Goal: Transaction & Acquisition: Book appointment/travel/reservation

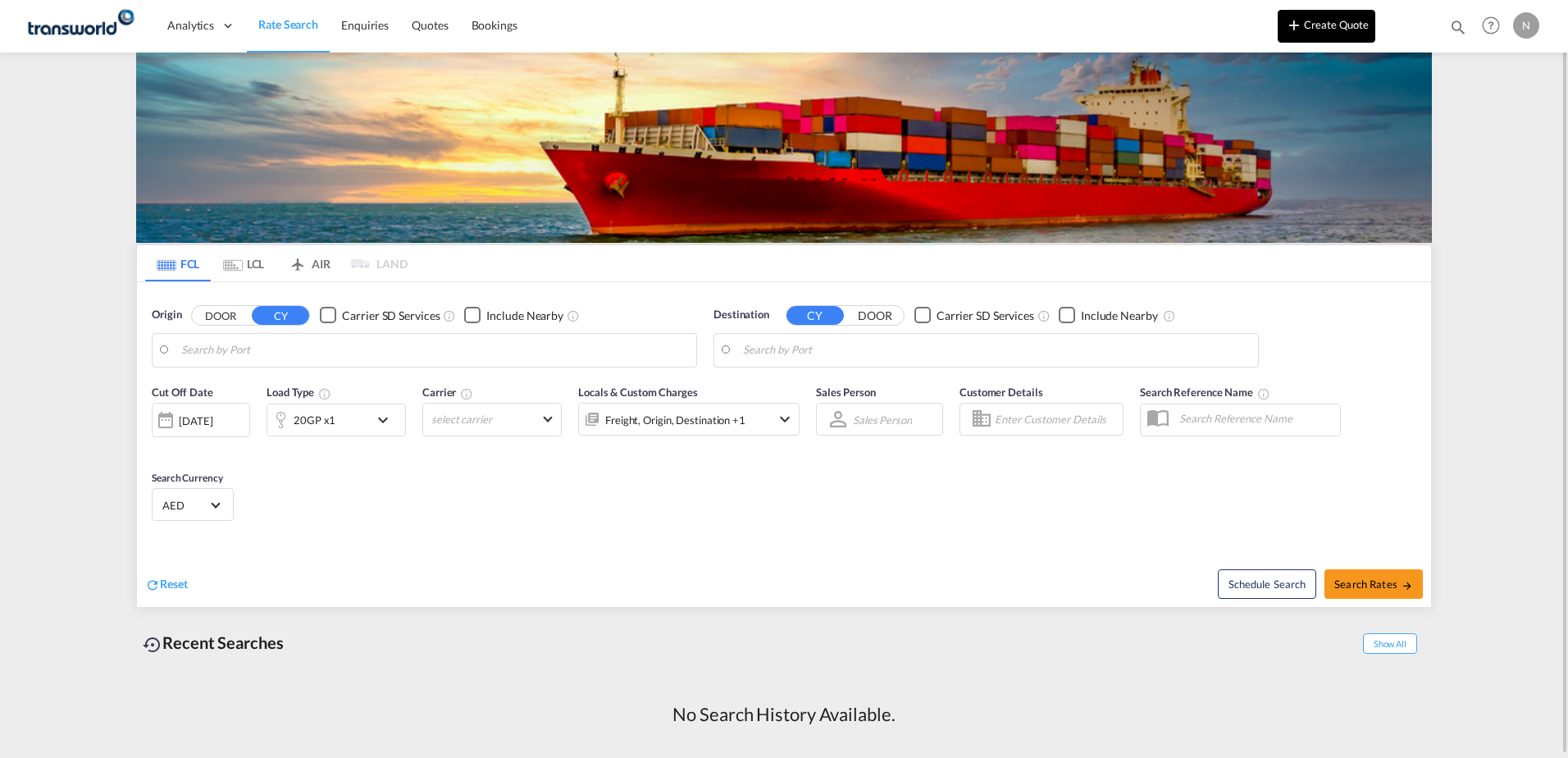
click at [1316, 22] on button "Create Quote" at bounding box center [1326, 26] width 98 height 33
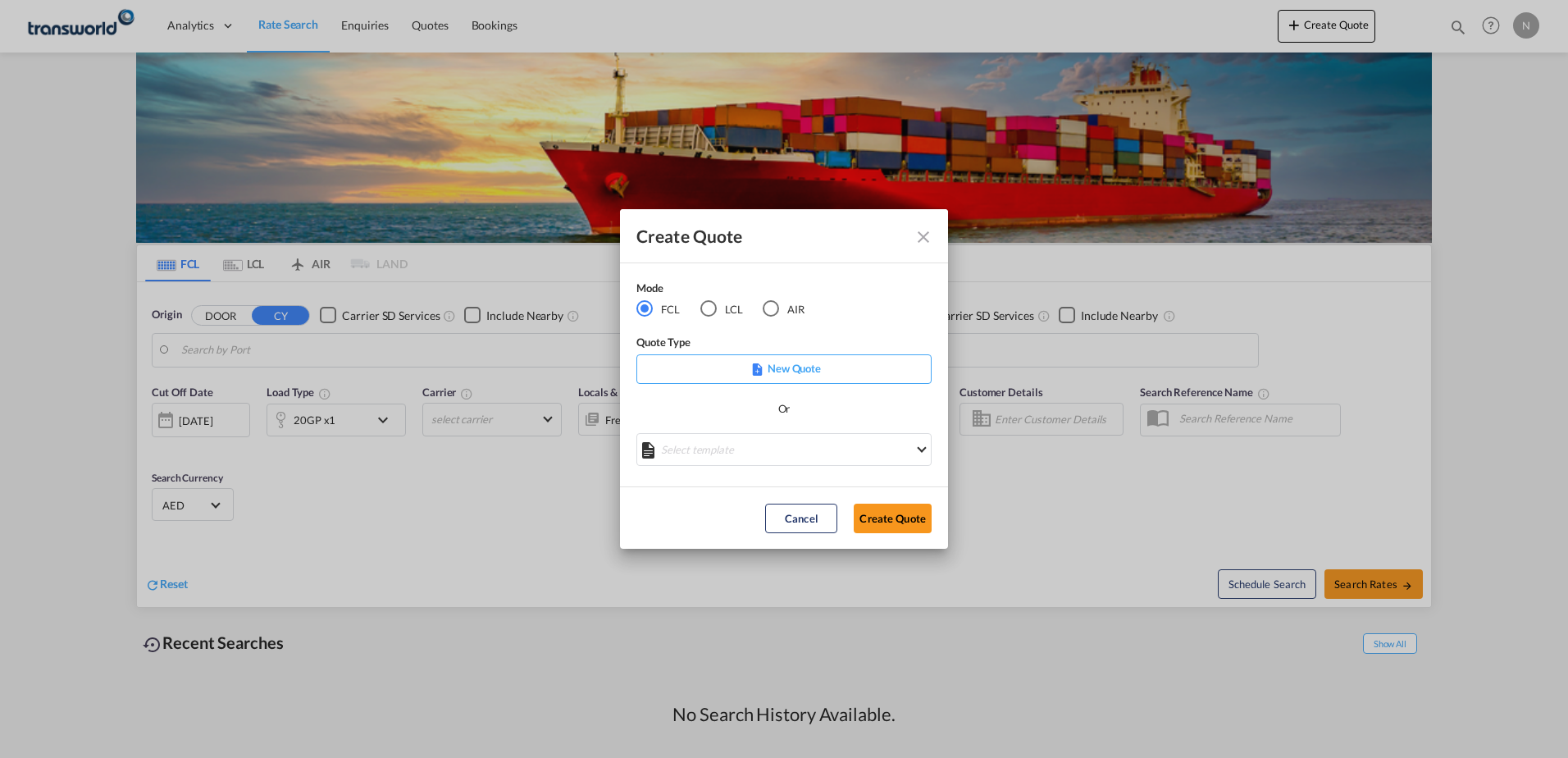
drag, startPoint x: 769, startPoint y: 308, endPoint x: 770, endPoint y: 334, distance: 26.0
click at [770, 308] on div "AIR" at bounding box center [771, 308] width 16 height 16
click at [884, 516] on button "Create Quote" at bounding box center [893, 519] width 78 height 29
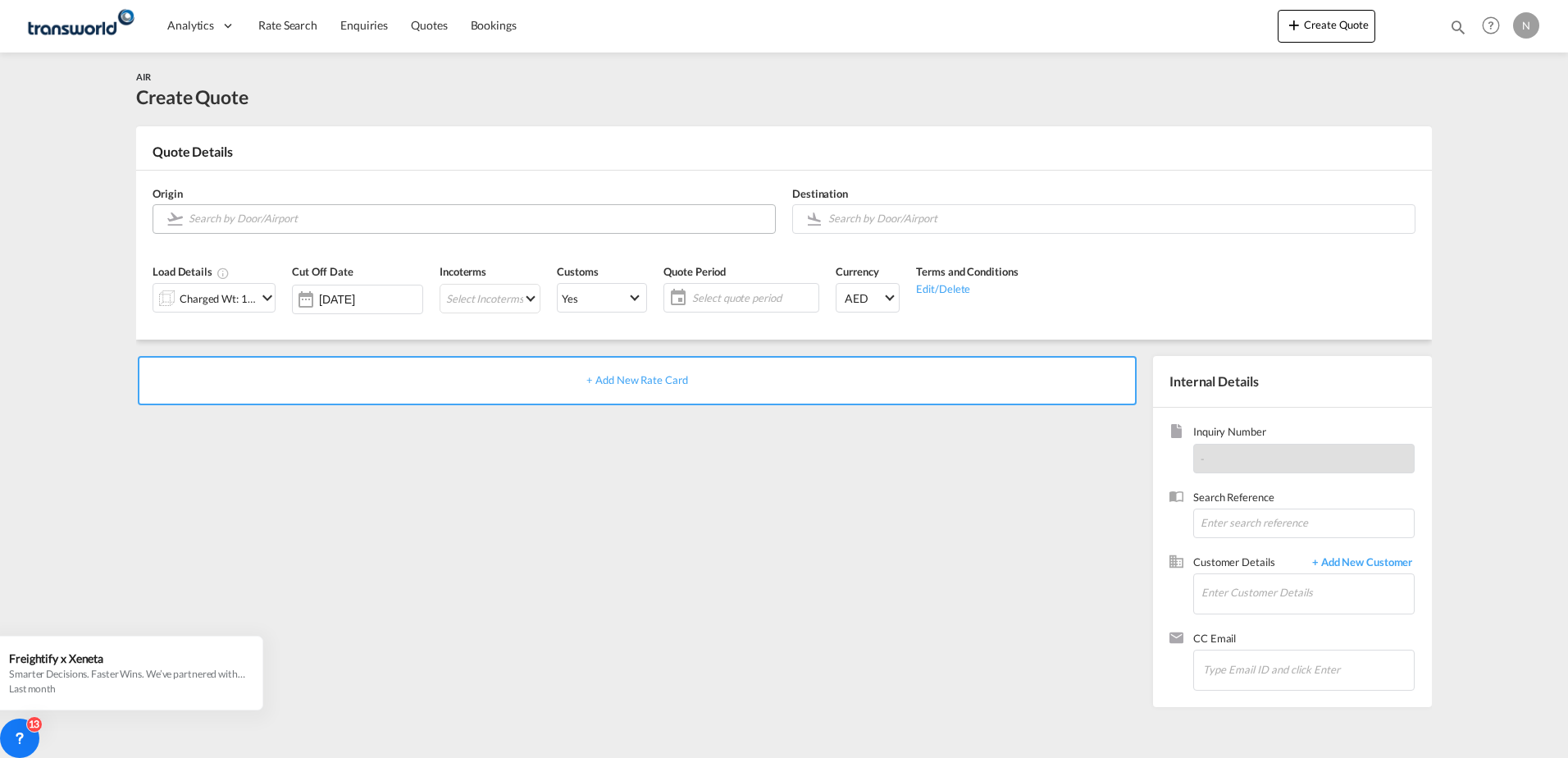
click at [260, 218] on input "Search by Door/Airport" at bounding box center [478, 219] width 578 height 29
click at [253, 261] on div "Dubai International [GEOGRAPHIC_DATA] , [GEOGRAPHIC_DATA] DXB" at bounding box center [316, 253] width 312 height 49
type input "Dubai International, [GEOGRAPHIC_DATA], DXB"
click at [948, 223] on input "Search by Door/Airport" at bounding box center [1117, 219] width 578 height 29
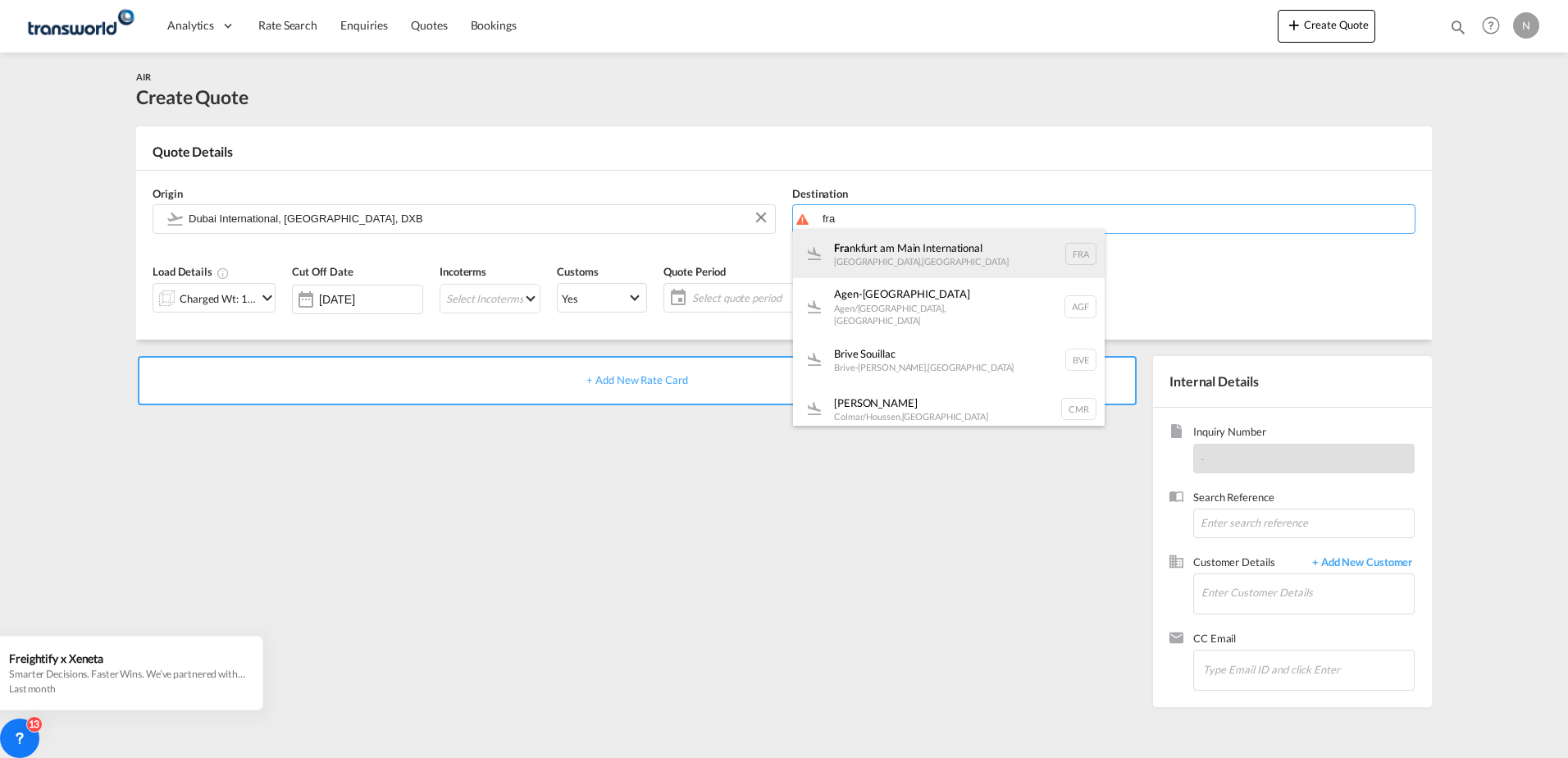
click at [909, 249] on div "Fra [GEOGRAPHIC_DATA] , [GEOGRAPHIC_DATA] FRA" at bounding box center [949, 253] width 312 height 49
type input "[GEOGRAPHIC_DATA], [GEOGRAPHIC_DATA], [GEOGRAPHIC_DATA]"
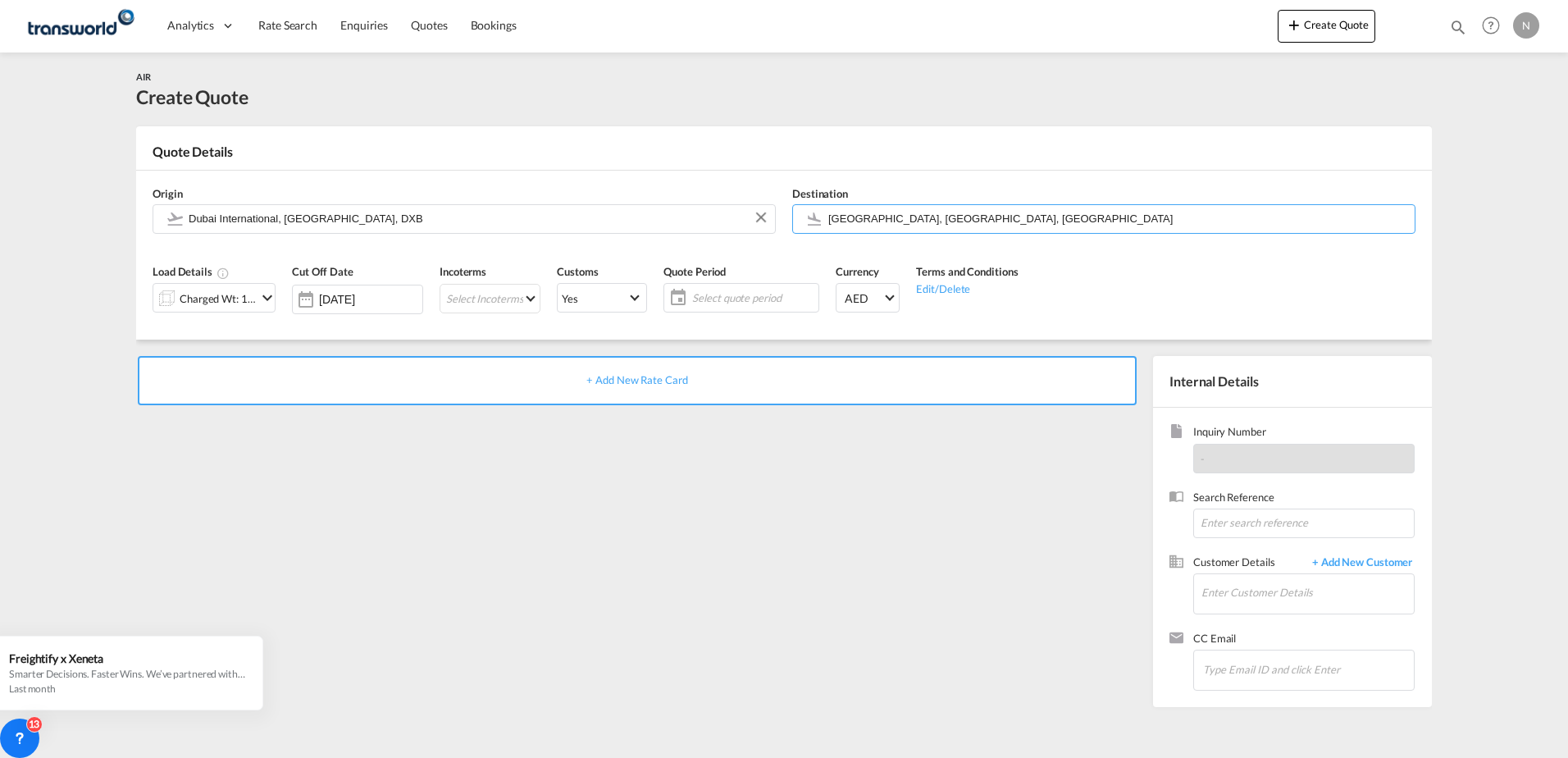
click at [239, 294] on div "Charged Wt: 1.00 KG" at bounding box center [218, 298] width 77 height 23
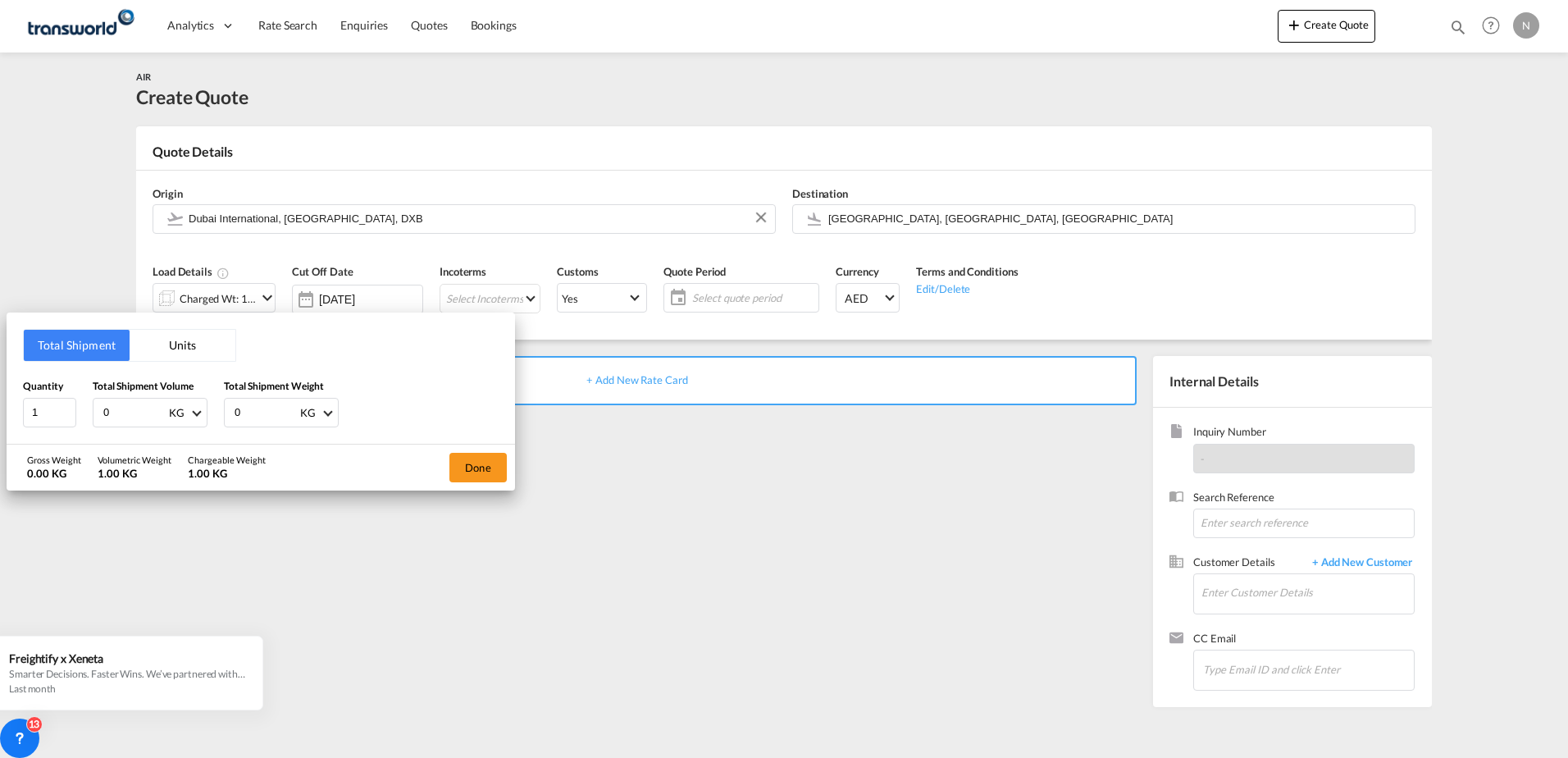
drag, startPoint x: 129, startPoint y: 413, endPoint x: 0, endPoint y: 365, distance: 137.6
click at [0, 389] on html "Analytics Dashboard Rate Search Enquiries Quotes Bookings Analytics" at bounding box center [784, 379] width 1568 height 758
type input "100"
click at [480, 474] on button "Done" at bounding box center [478, 467] width 57 height 29
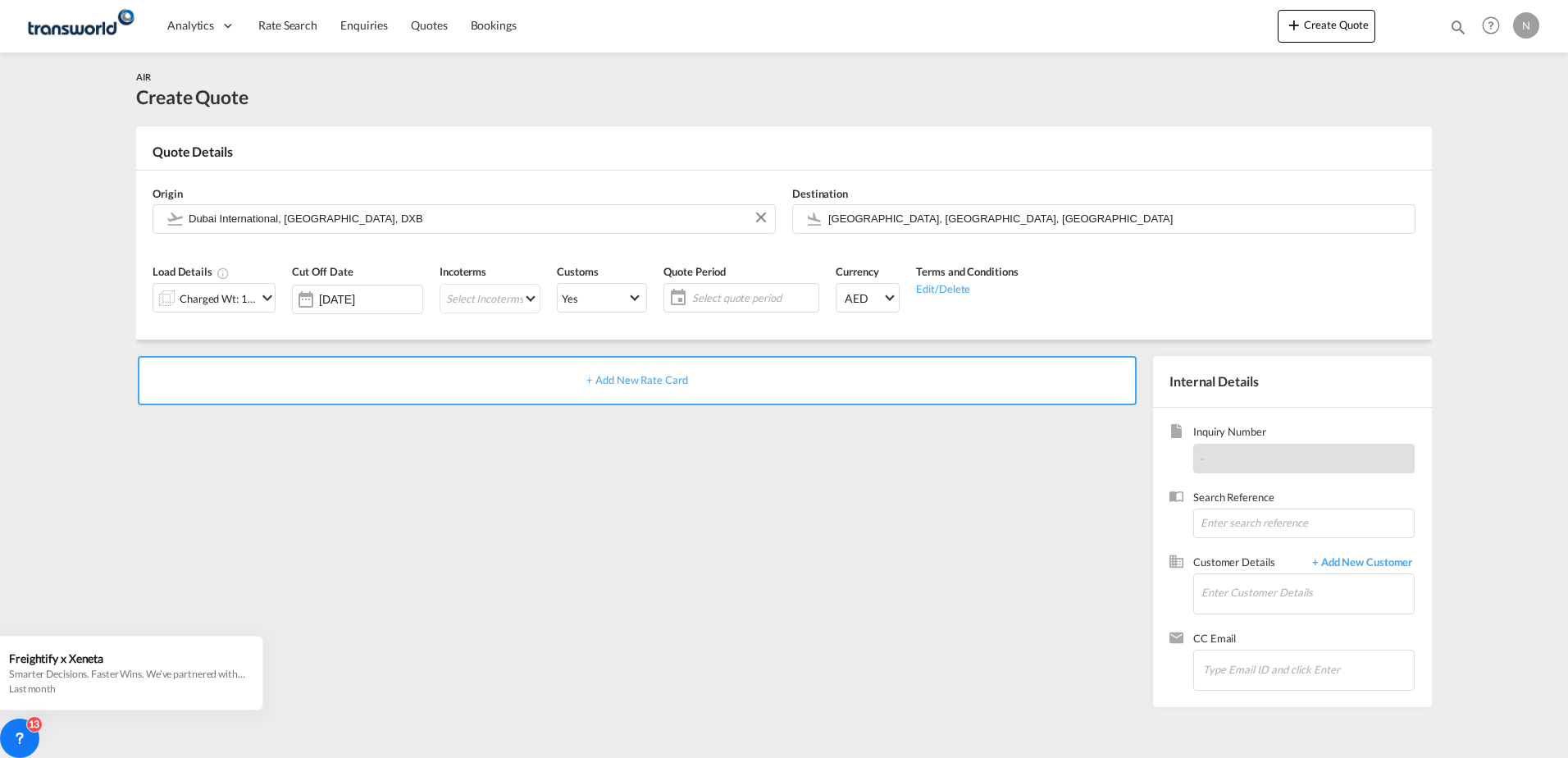
click at [599, 376] on span "+ Add New Rate Card" at bounding box center [637, 380] width 101 height 13
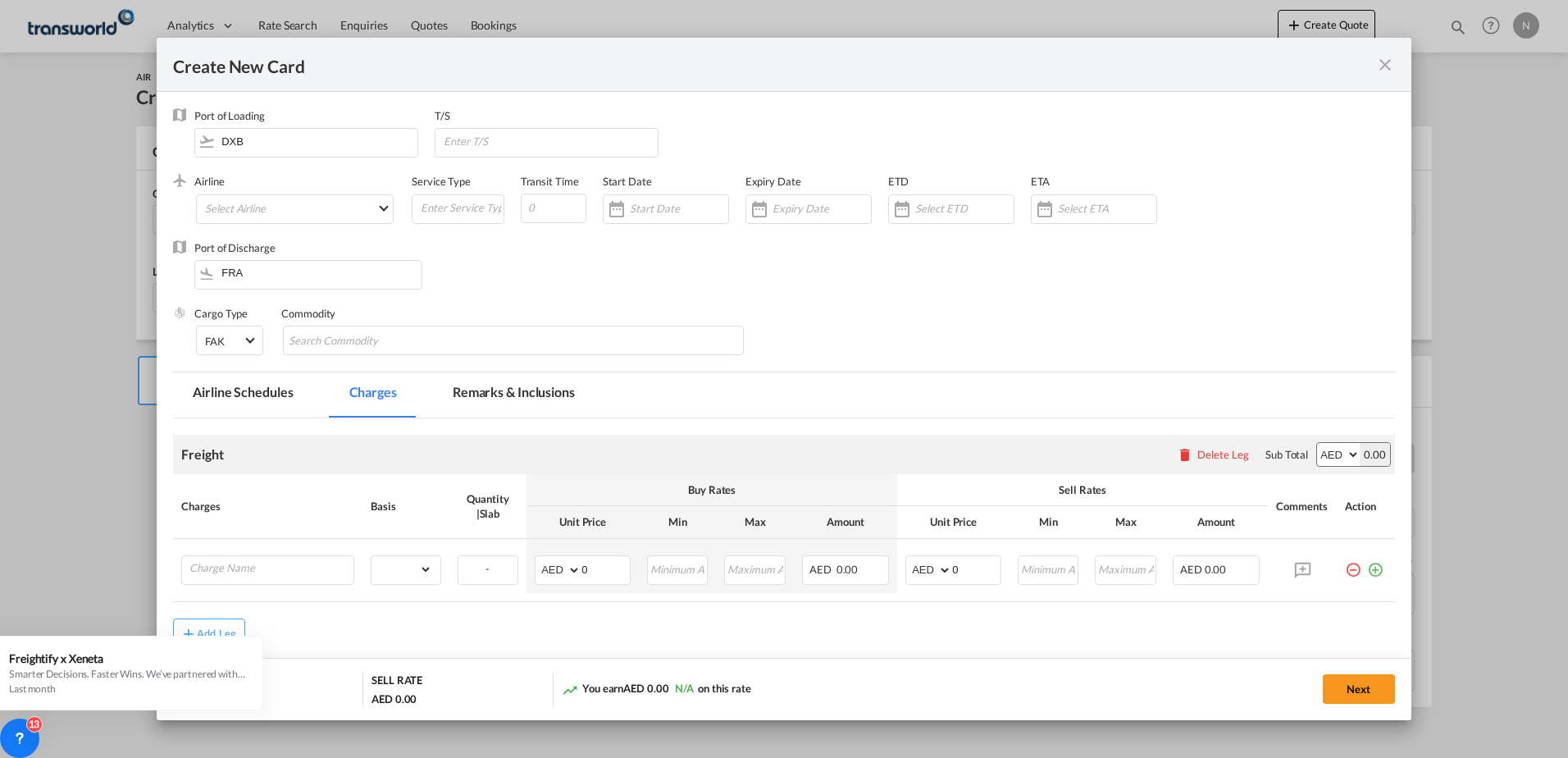
click at [296, 192] on div "Airline Select Airline AIR EXPRESS S.A. (1166- / -) CMA CGM Air Cargo (1140-2C …" at bounding box center [303, 207] width 218 height 66
click at [286, 206] on md-select "Select Airline AIR EXPRESS S.A. (1166- / -) CMA CGM Air Cargo (1140-2C / -) DDW…" at bounding box center [295, 209] width 198 height 29
click at [255, 167] on input "search" at bounding box center [344, 168] width 286 height 39
type input "emir"
drag, startPoint x: 273, startPoint y: 251, endPoint x: 336, endPoint y: 256, distance: 63.2
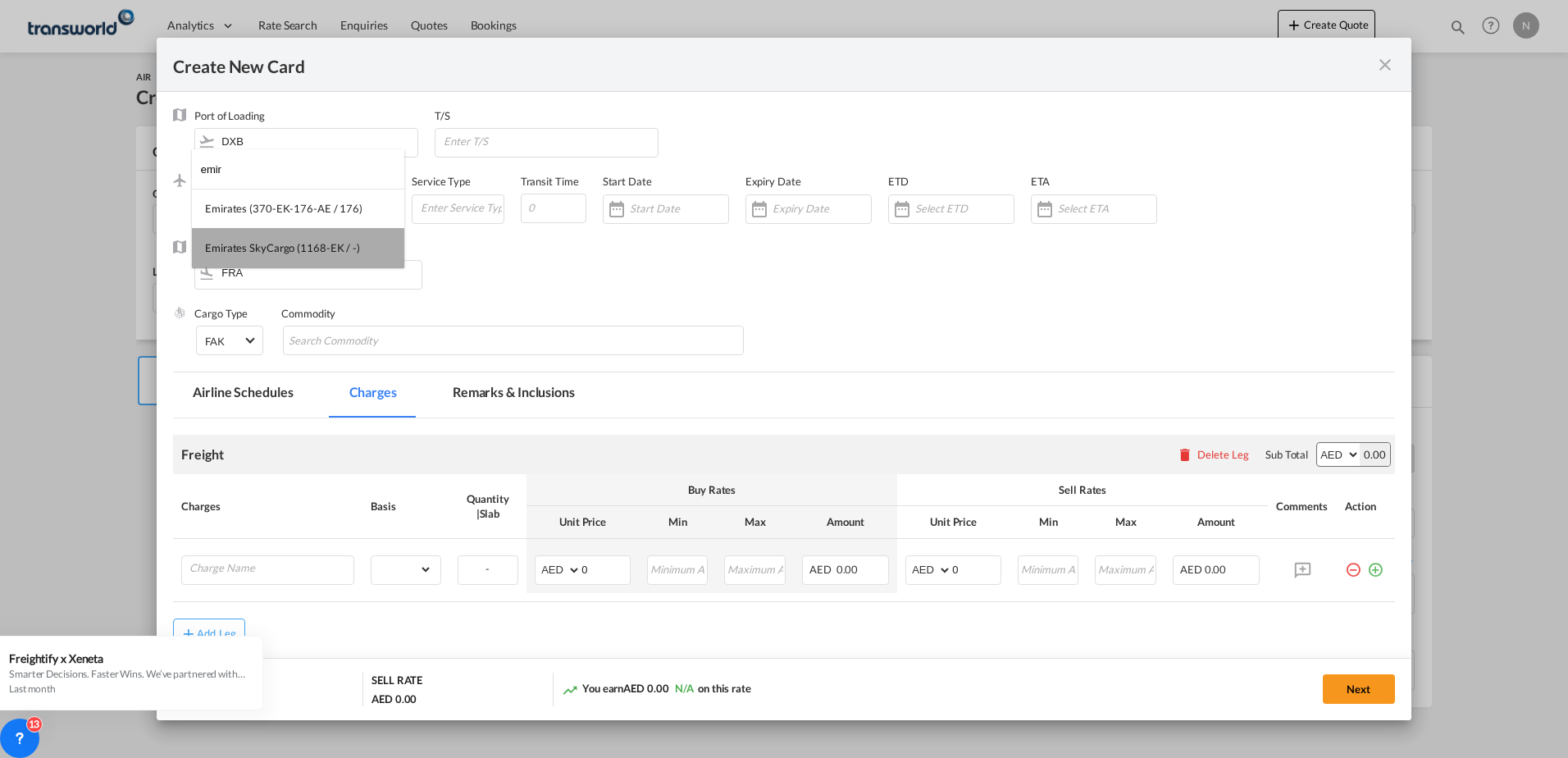
click at [272, 252] on div "Emirates SkyCargo (1168-EK / -)" at bounding box center [283, 247] width 155 height 15
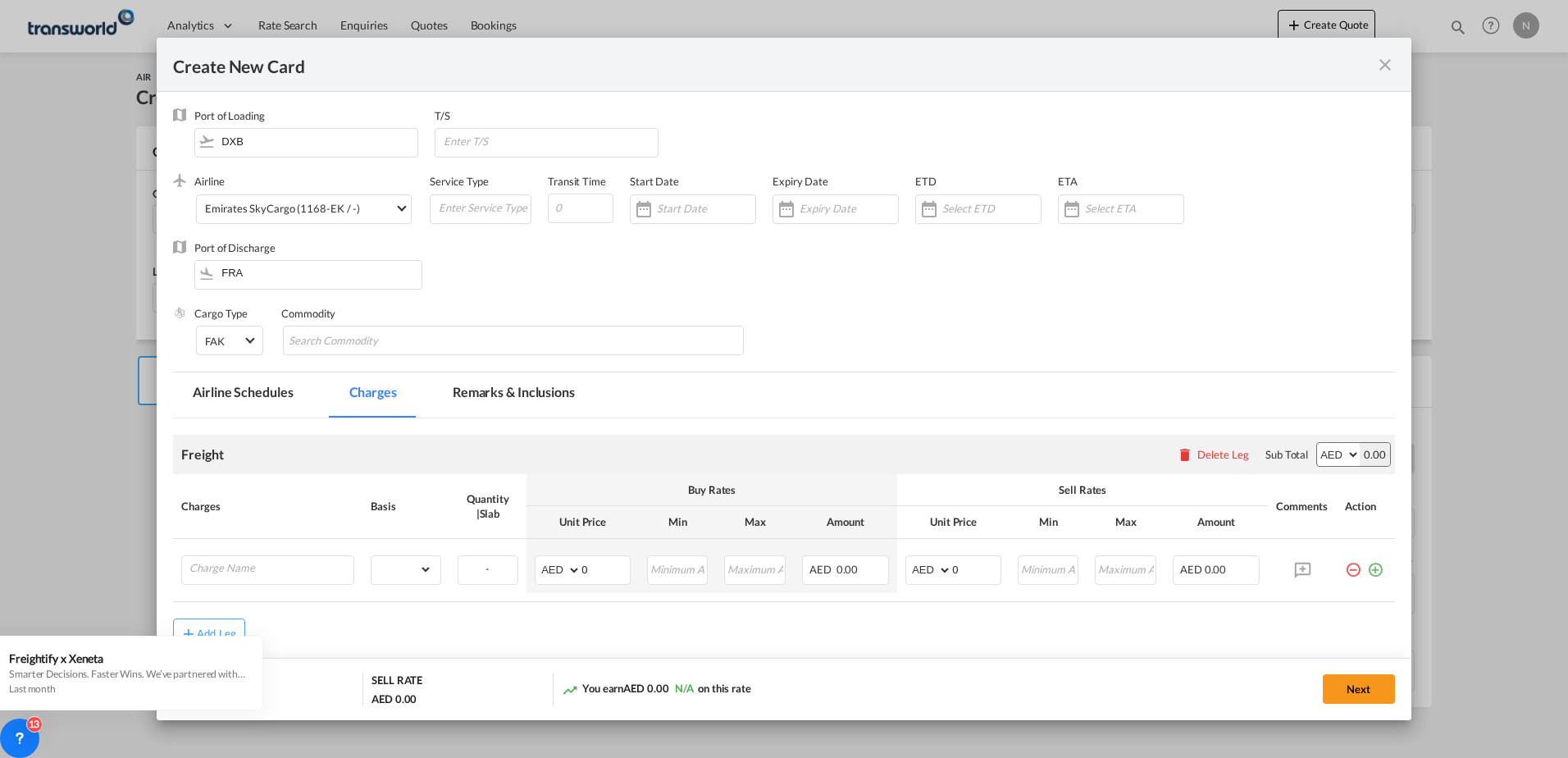
click at [784, 222] on div "Create New CardPort ..." at bounding box center [786, 209] width 26 height 33
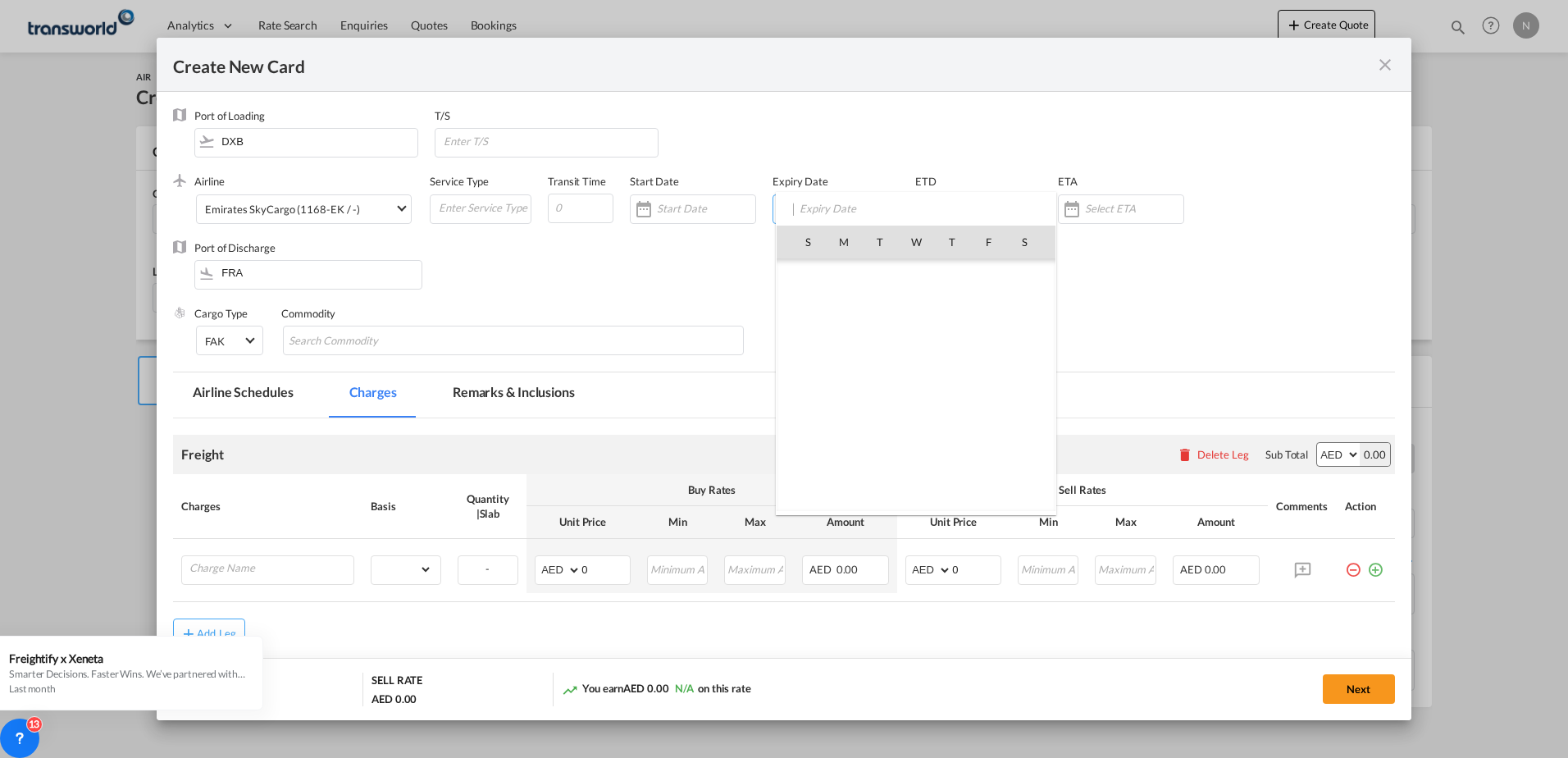
scroll to position [379974, 0]
drag, startPoint x: 810, startPoint y: 451, endPoint x: 771, endPoint y: 453, distance: 39.1
click at [809, 452] on span "31" at bounding box center [808, 458] width 33 height 33
type input "[DATE]"
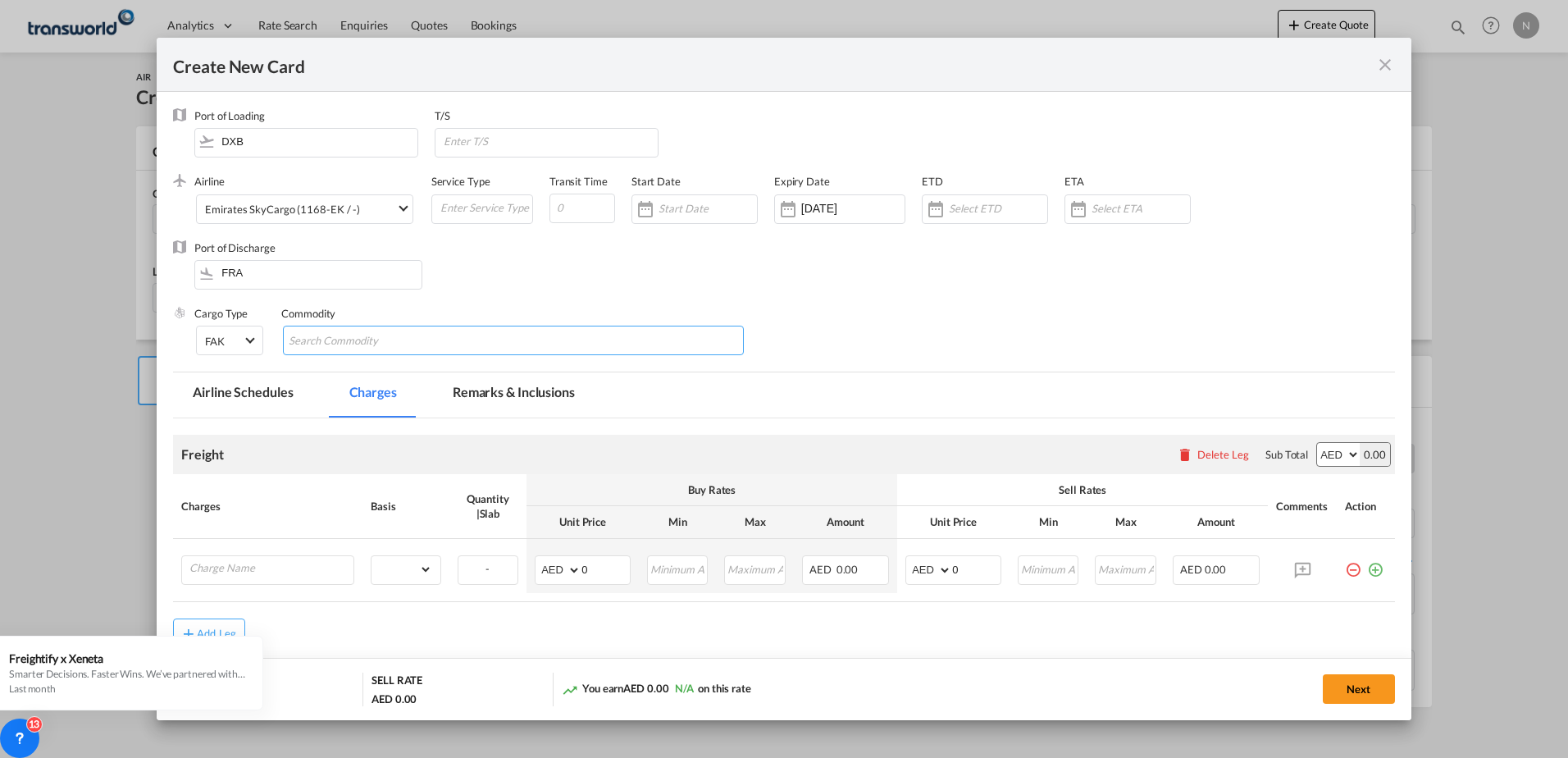
click at [328, 340] on input "Chips input." at bounding box center [363, 342] width 150 height 26
type input "g"
type input "GENERAL CARGO"
click at [410, 298] on div "Port of Discharge FRA" at bounding box center [316, 273] width 244 height 66
click at [224, 348] on div "FAK" at bounding box center [215, 342] width 20 height 13
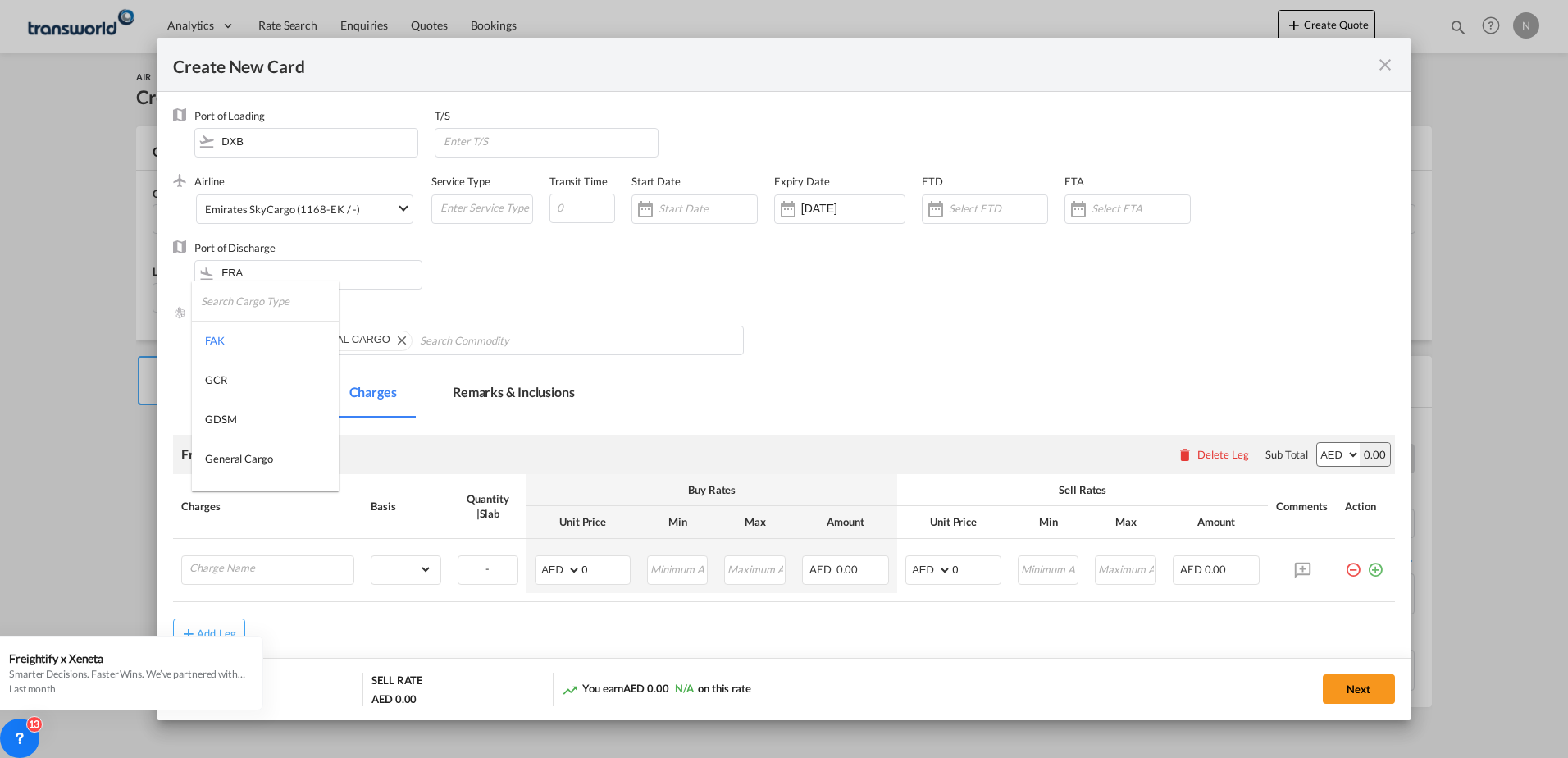
click at [497, 288] on md-backdrop at bounding box center [784, 379] width 1568 height 758
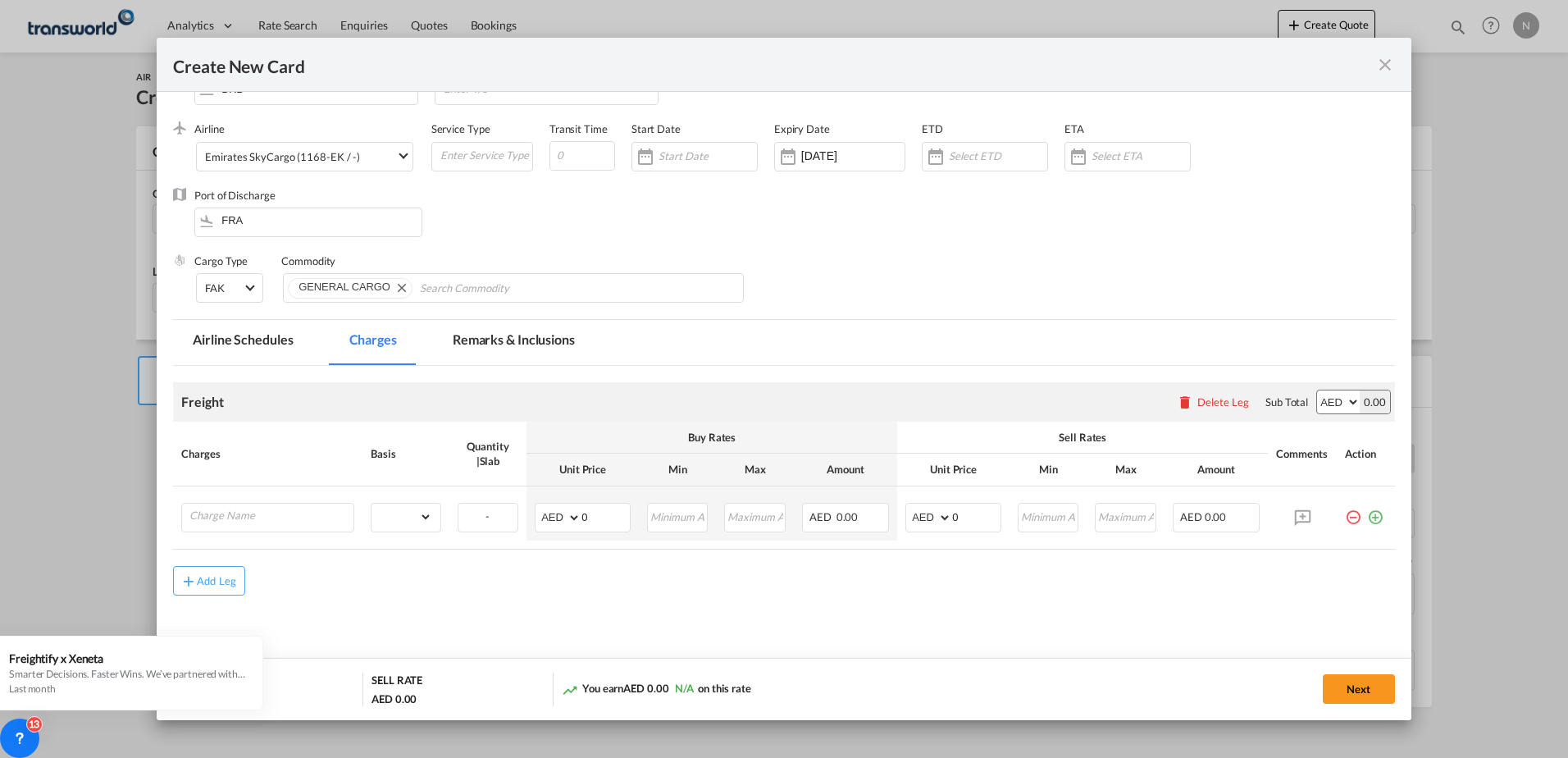
scroll to position [80, 0]
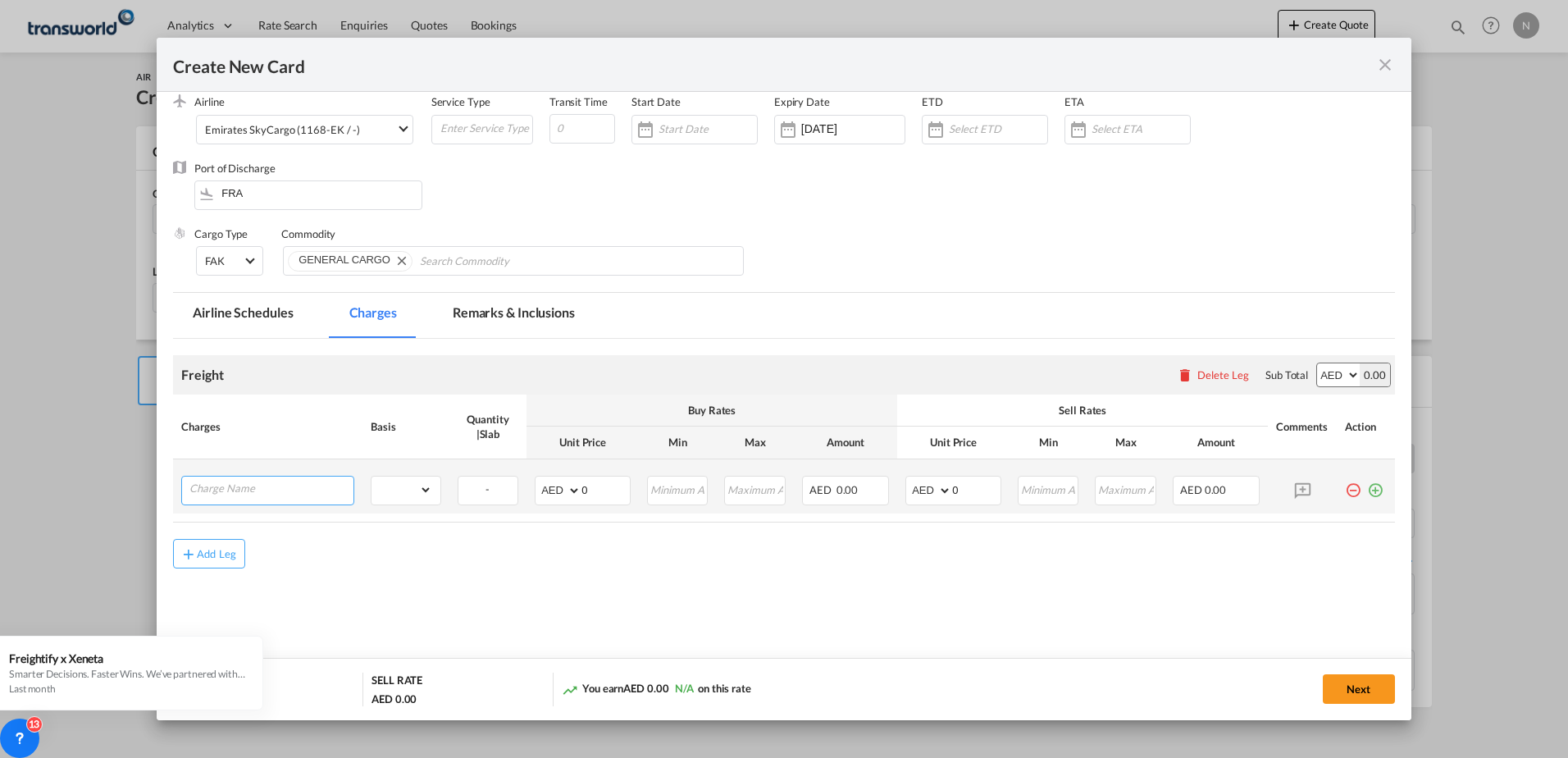
click at [252, 486] on input "Charge Name" at bounding box center [271, 489] width 164 height 24
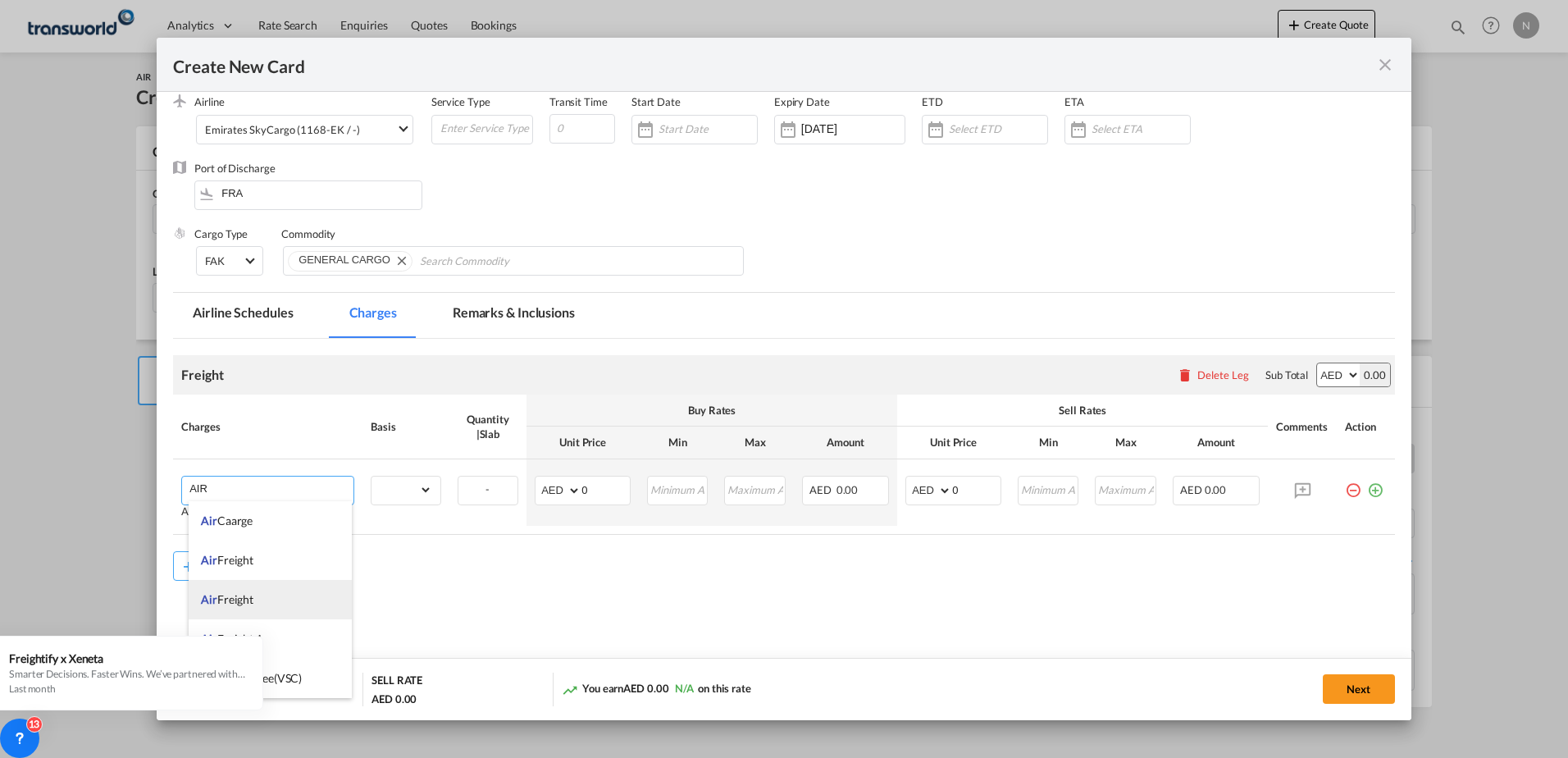
click at [241, 594] on span "Air Freight" at bounding box center [227, 599] width 53 height 14
type input "Air Freight"
drag, startPoint x: 317, startPoint y: 482, endPoint x: 73, endPoint y: 493, distance: 244.2
click at [73, 493] on div "Create New Card Port of [GEOGRAPHIC_DATA] DXB T/S .a{fill:#aaa8ad;} Airline Emi…" at bounding box center [784, 379] width 1568 height 758
click at [247, 599] on span "Air Freight" at bounding box center [227, 599] width 53 height 14
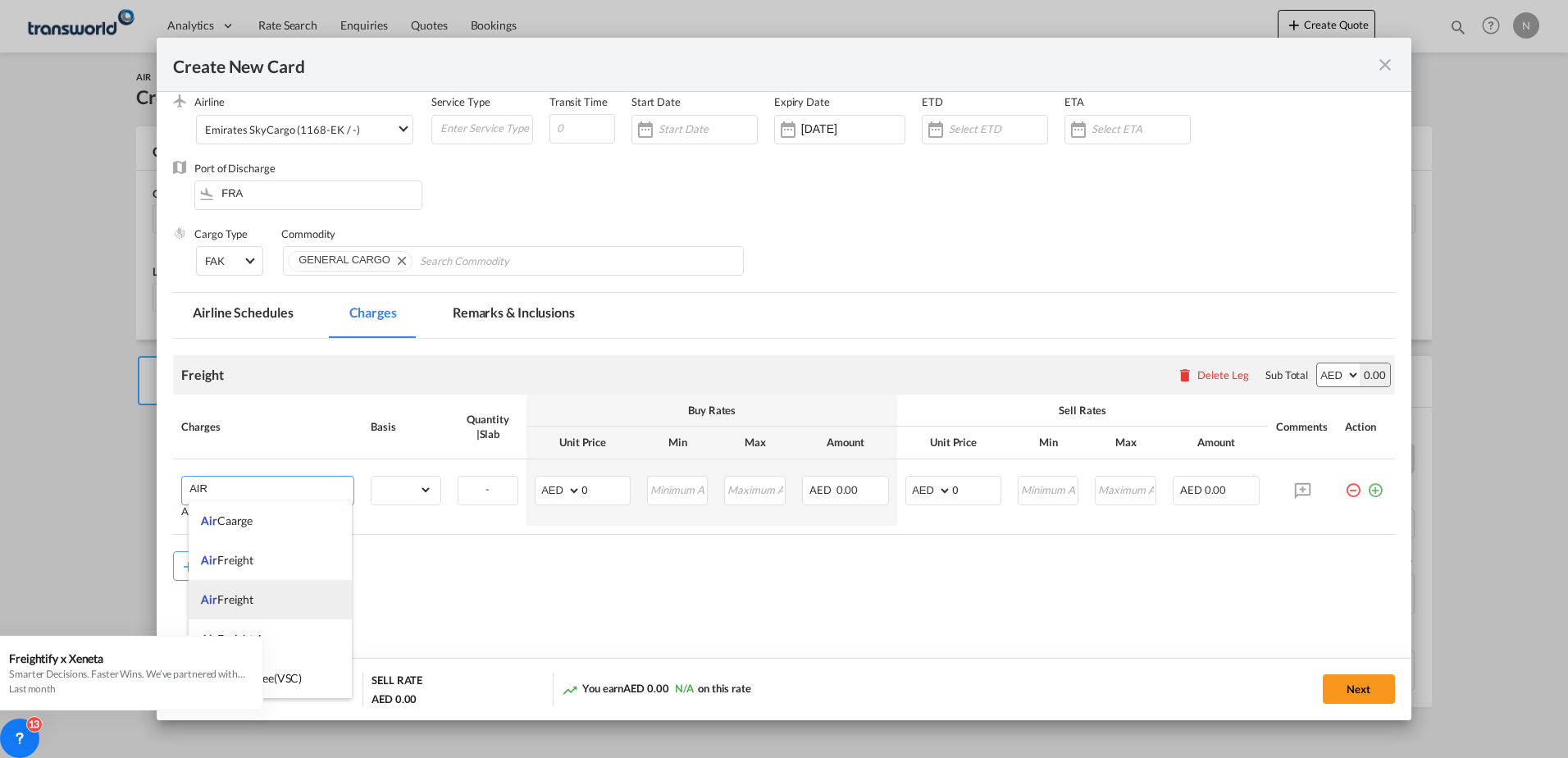
type input "Air Freight"
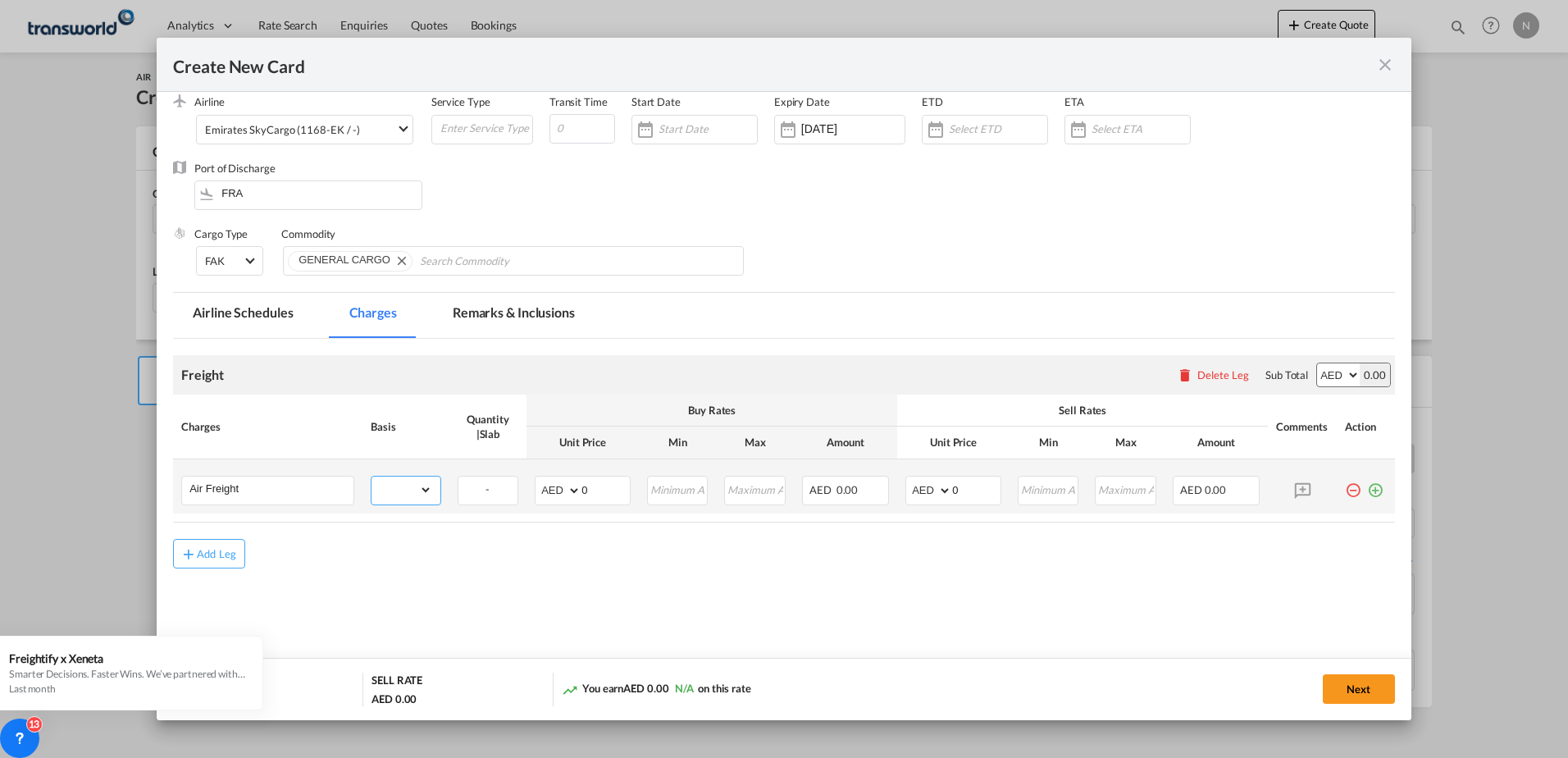
click at [395, 489] on select "gross_weight volumetric_weight per_shipment per_bl per_km % on air freight per_…" at bounding box center [401, 490] width 60 height 26
select select "per_shipment"
click at [372, 477] on select "gross_weight volumetric_weight per_shipment per_bl per_km % on air freight per_…" at bounding box center [401, 490] width 60 height 26
click at [673, 487] on input "Create New CardPort ..." at bounding box center [679, 489] width 59 height 24
type input "1000"
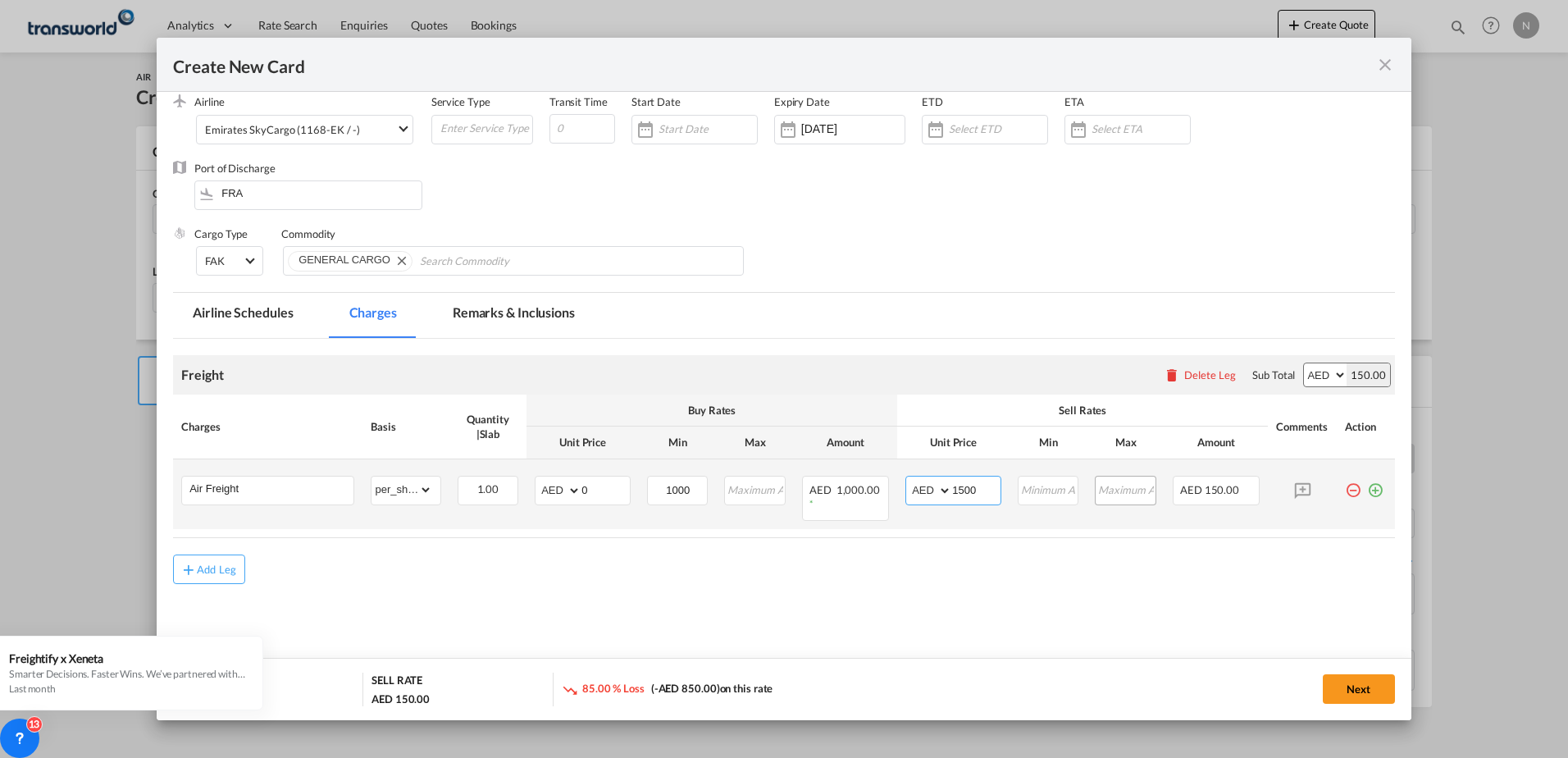
type input "1500"
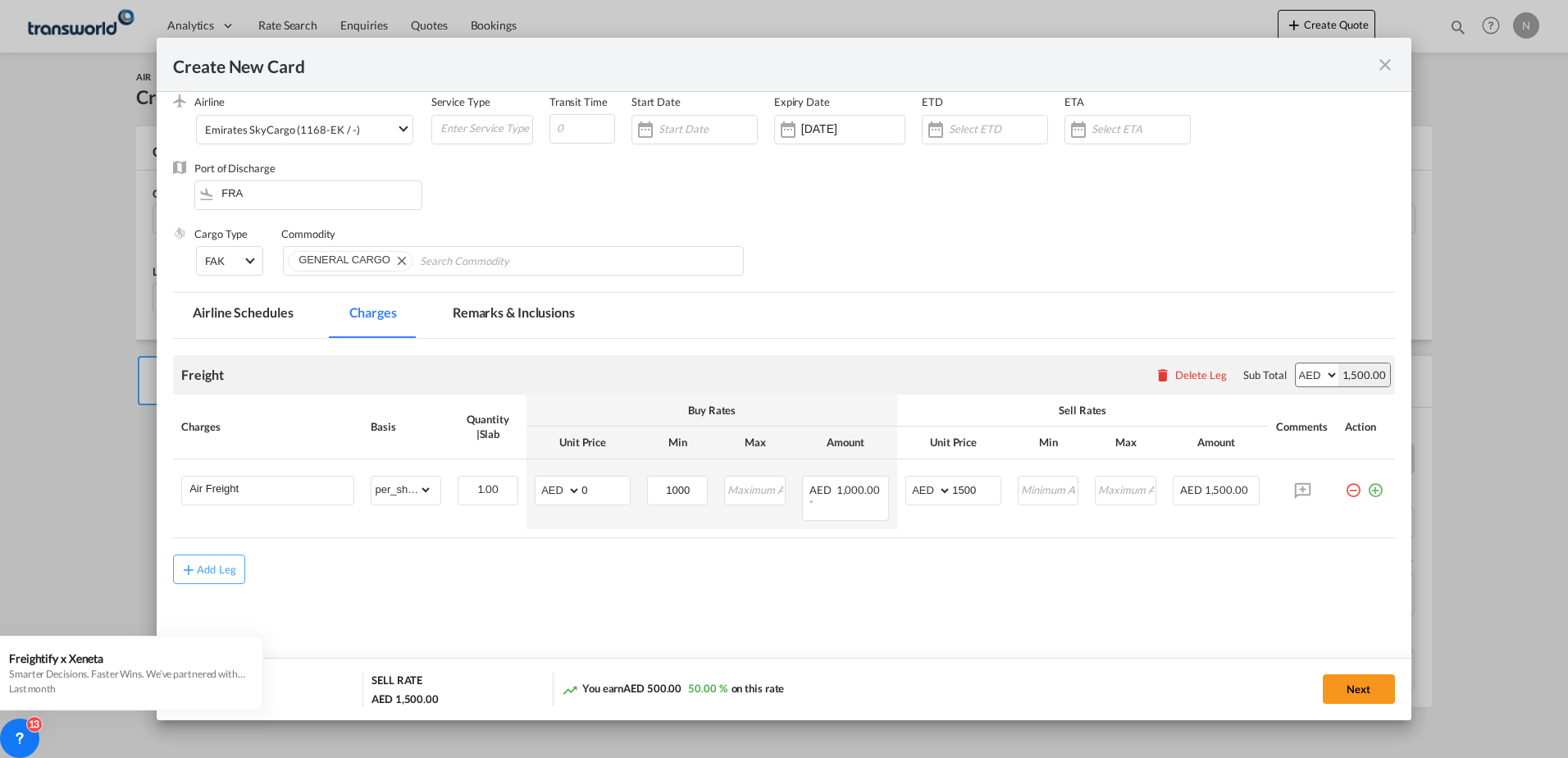
click at [537, 614] on md-content "Freight Please enter leg name Leg Name Already Exists Delete Leg Sub Total AED …" at bounding box center [784, 504] width 1222 height 330
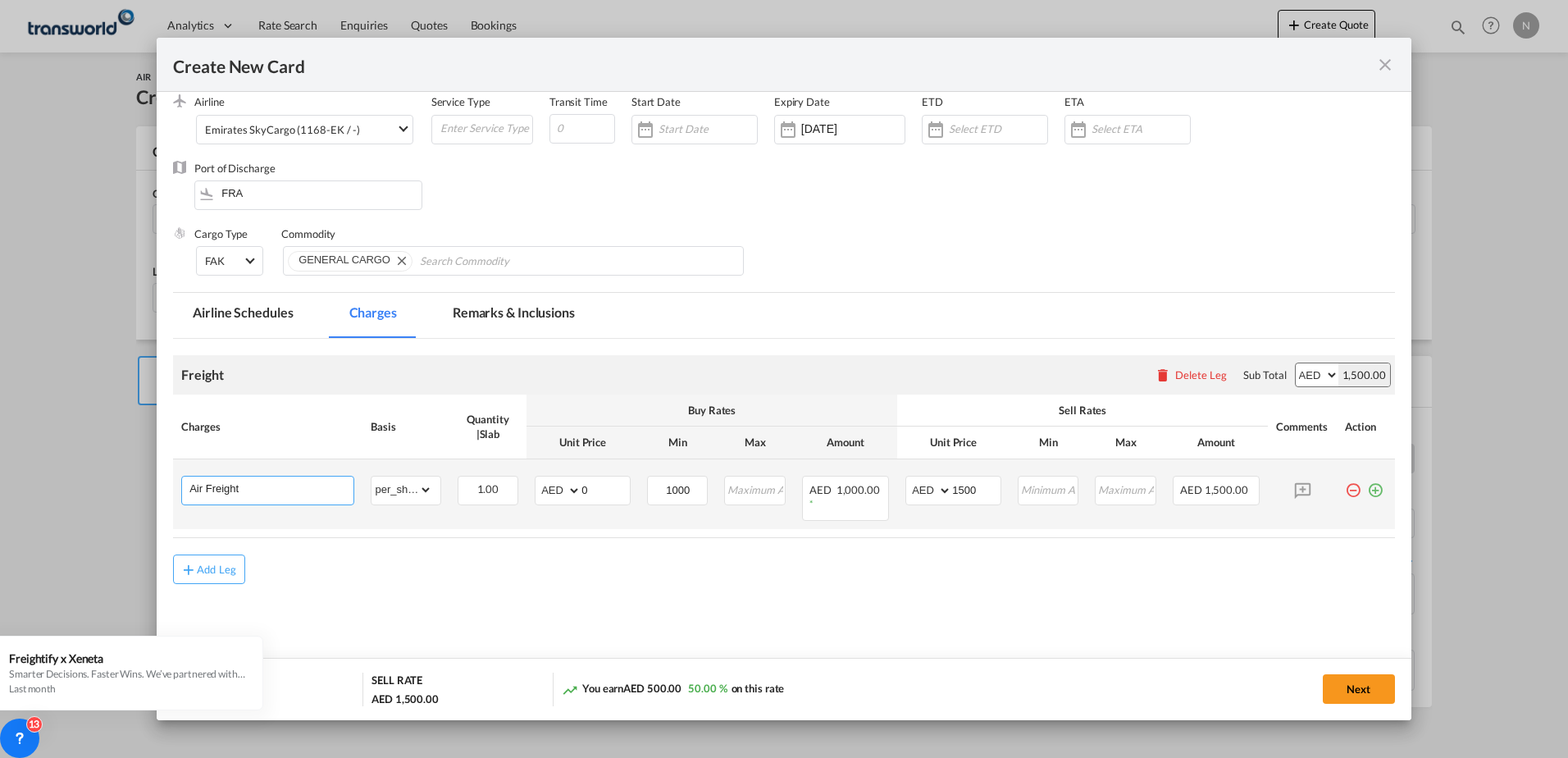
click at [319, 496] on input "Air Freight" at bounding box center [271, 489] width 164 height 24
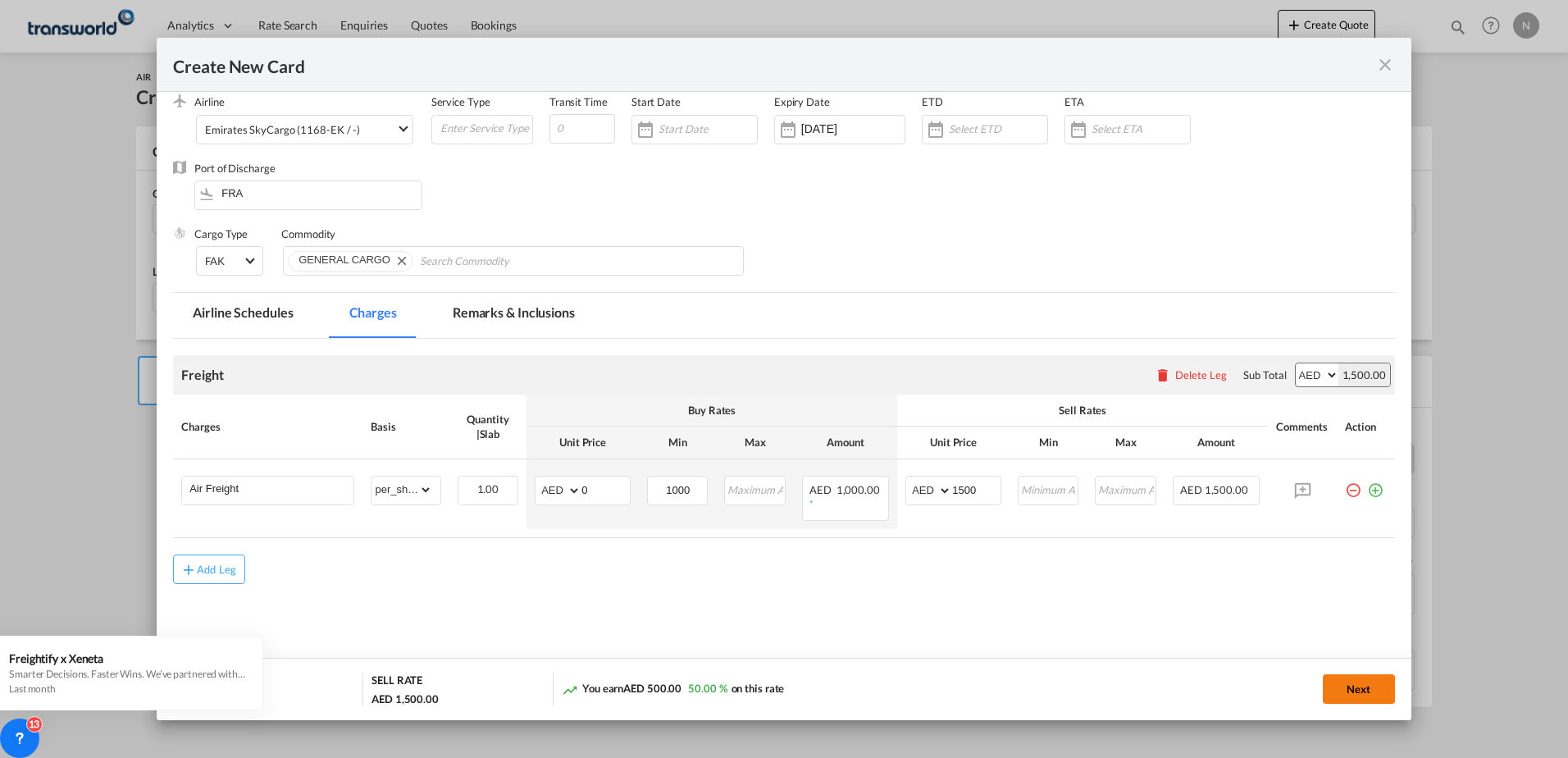
click at [1350, 696] on button "Next" at bounding box center [1358, 689] width 72 height 29
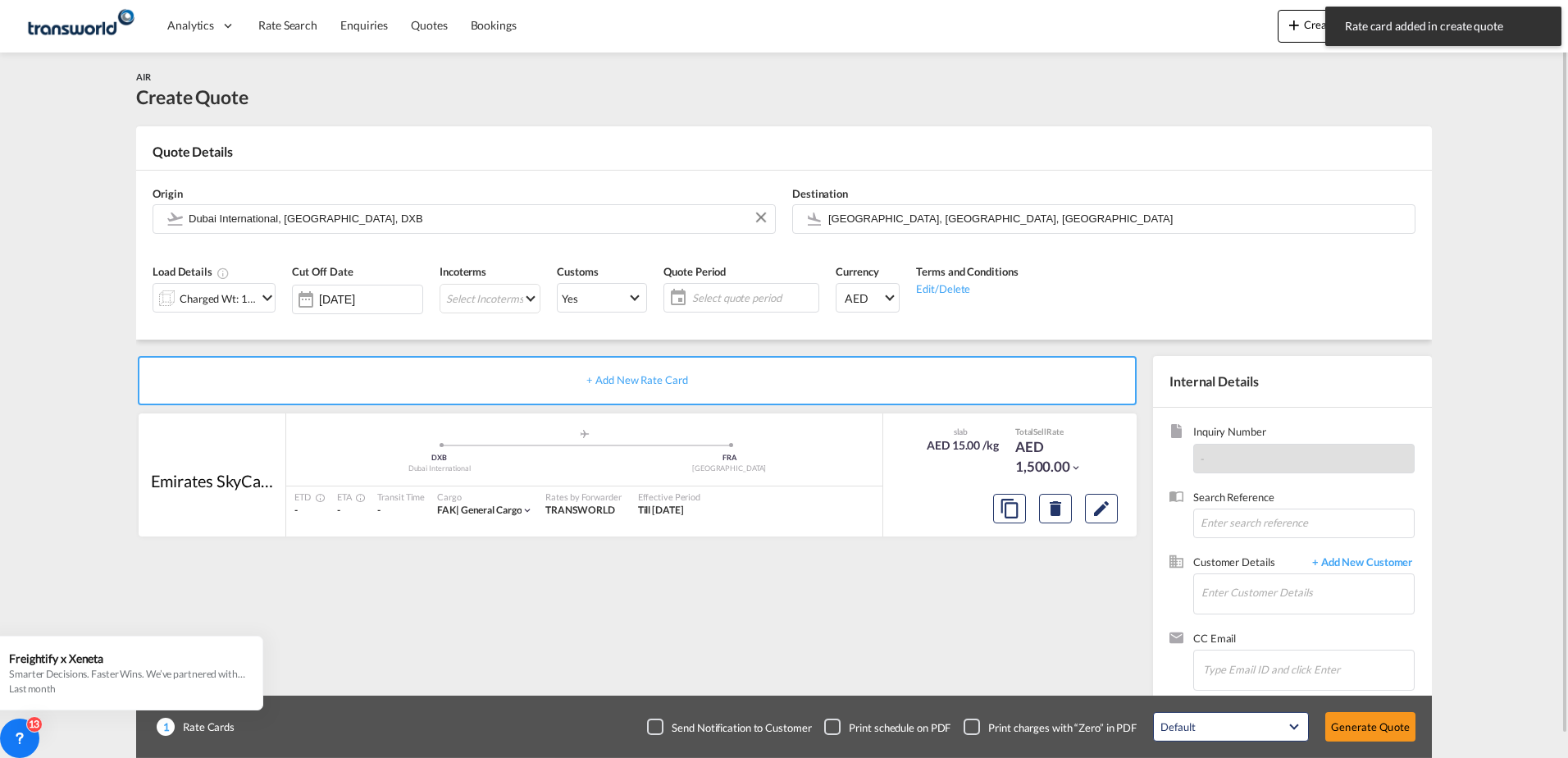
scroll to position [23, 0]
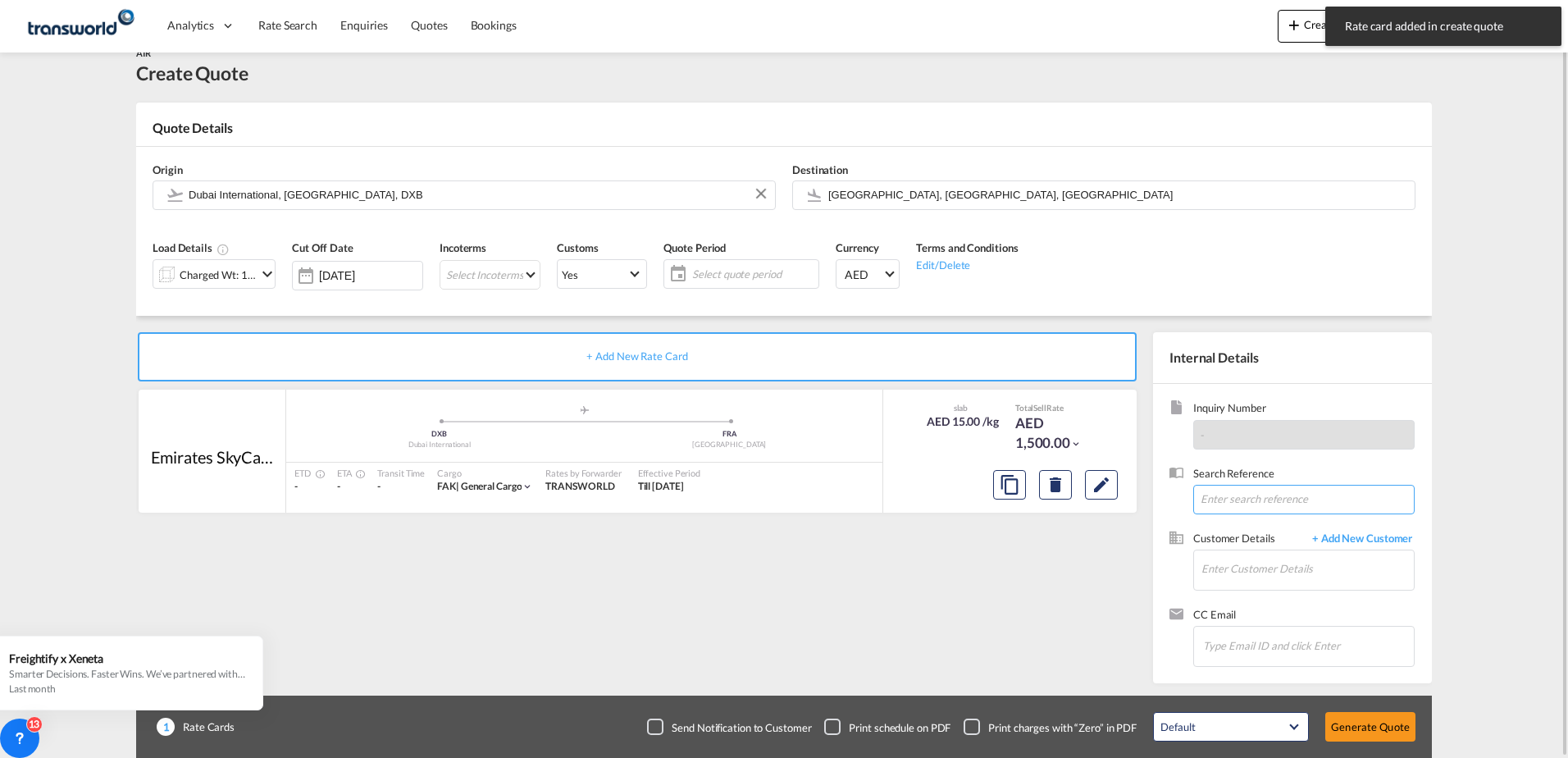
click at [1230, 504] on input at bounding box center [1304, 500] width 222 height 29
type input "2323"
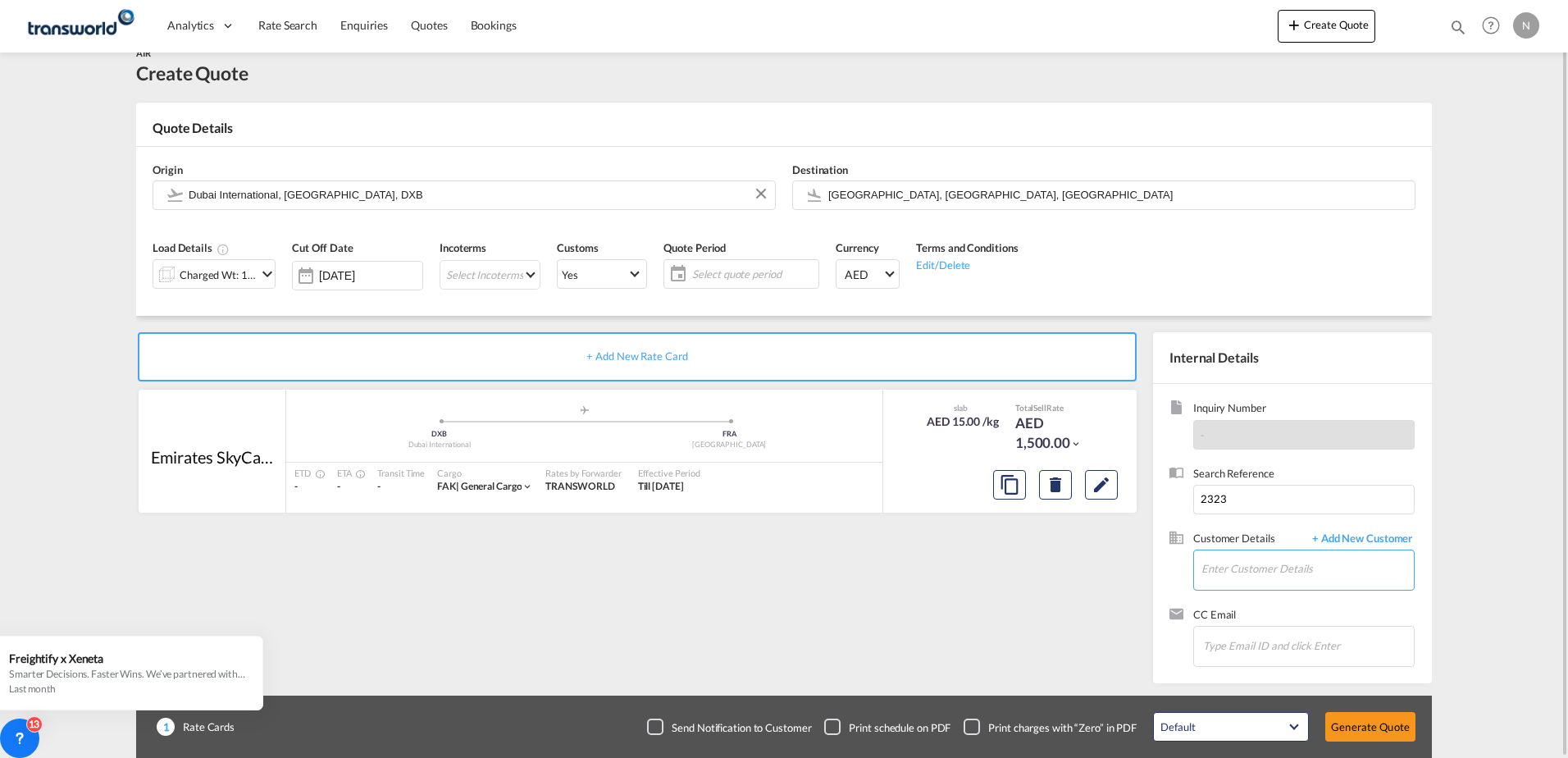
click at [1246, 564] on input "Enter Customer Details" at bounding box center [1307, 569] width 212 height 37
click at [1266, 534] on div "[PERSON_NAME] [PERSON_NAME] [PERSON_NAME][EMAIL_ADDRESS][DOMAIN_NAME] | FEDA H …" at bounding box center [1357, 534] width 312 height 56
type input "FEDAH ALMADINA GOODS WHOLESALERS CO. L.L.C, [PERSON_NAME] [PERSON_NAME], [PERSO…"
click at [1368, 723] on button "Generate Quote" at bounding box center [1370, 727] width 90 height 29
click at [683, 274] on div "Select quote period Select quote period August January February March April May…" at bounding box center [742, 274] width 156 height 29
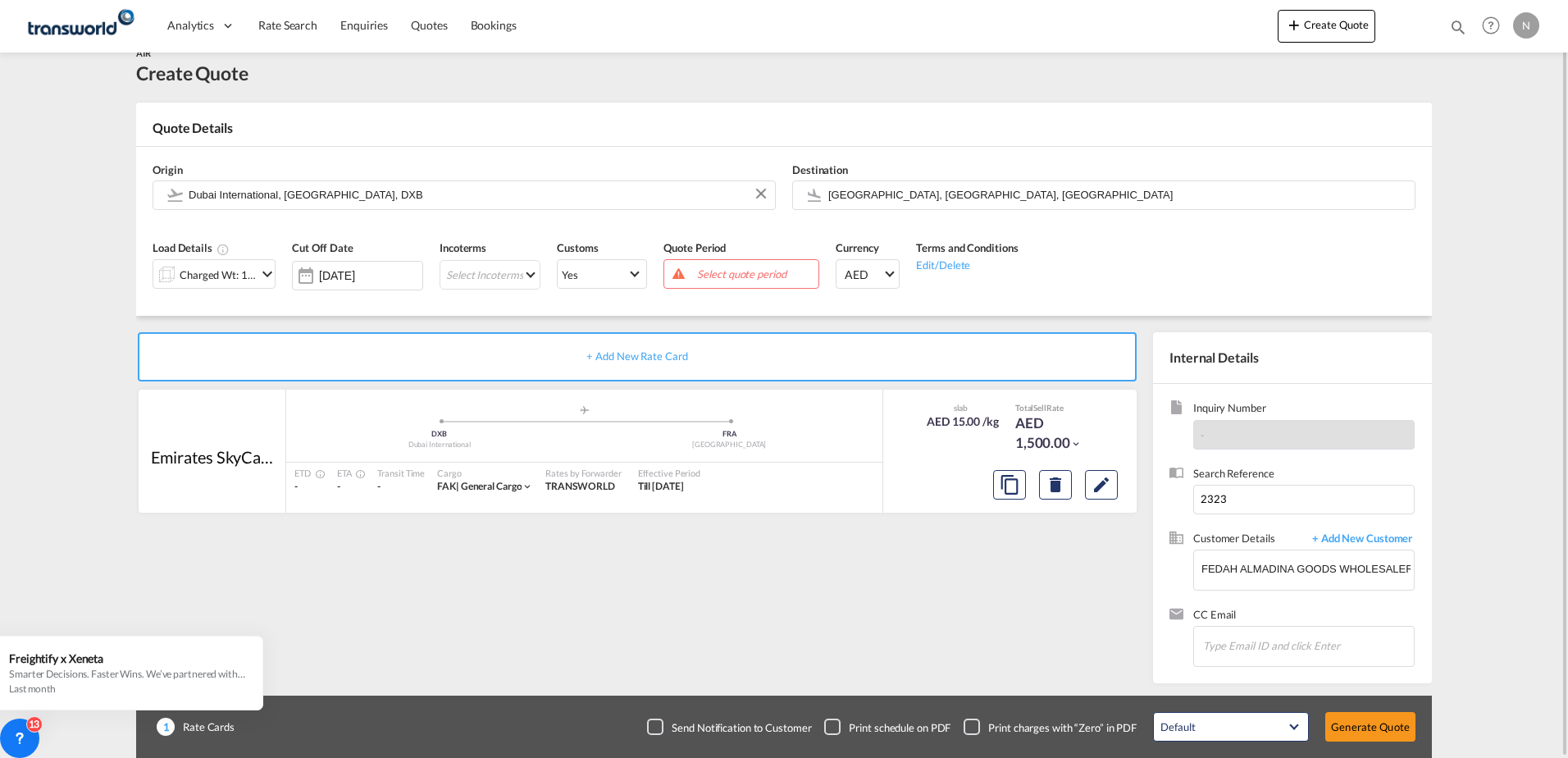
click at [716, 265] on span "Select quote period" at bounding box center [756, 274] width 126 height 23
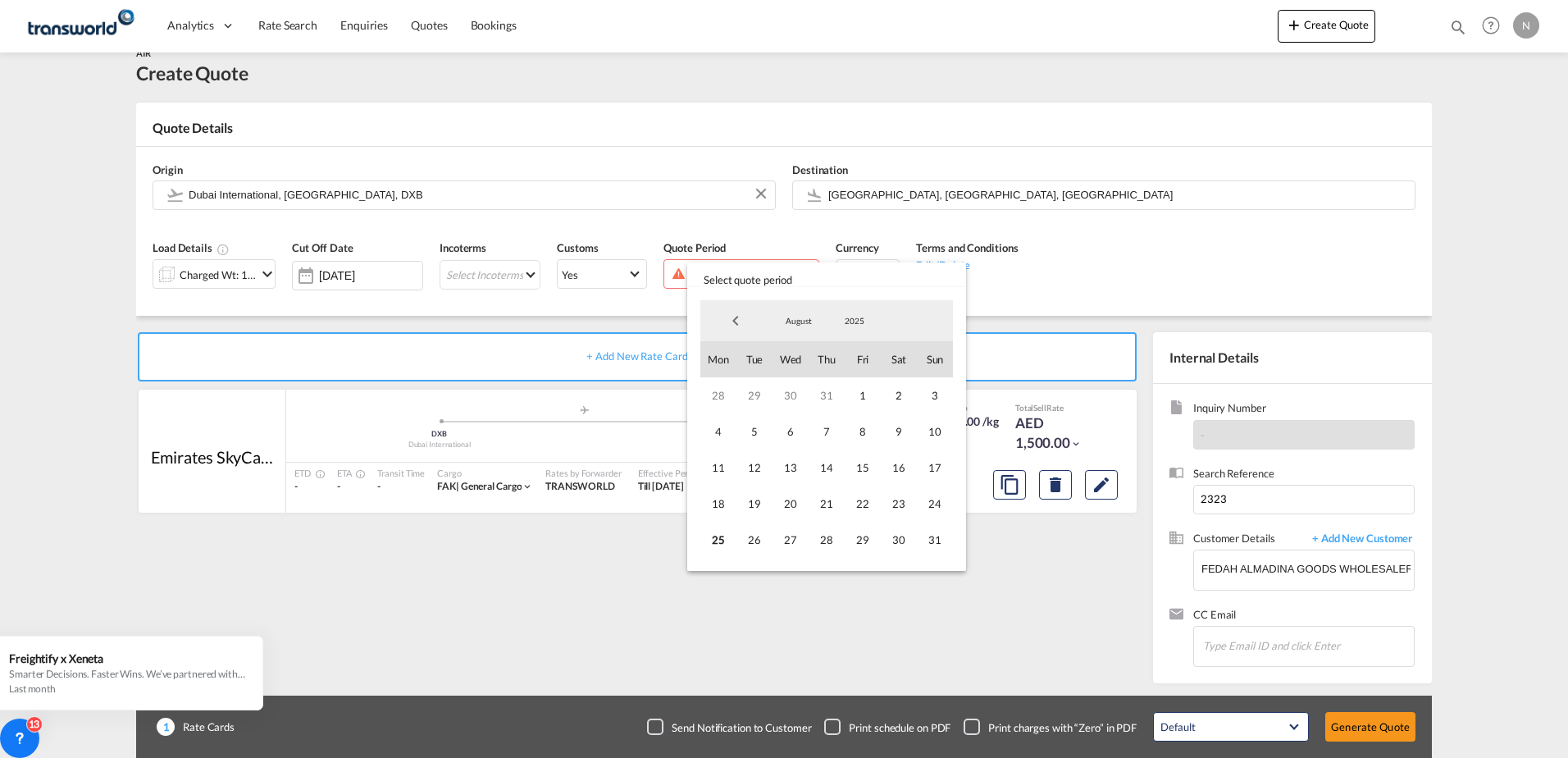
click at [526, 214] on md-backdrop at bounding box center [784, 379] width 1568 height 758
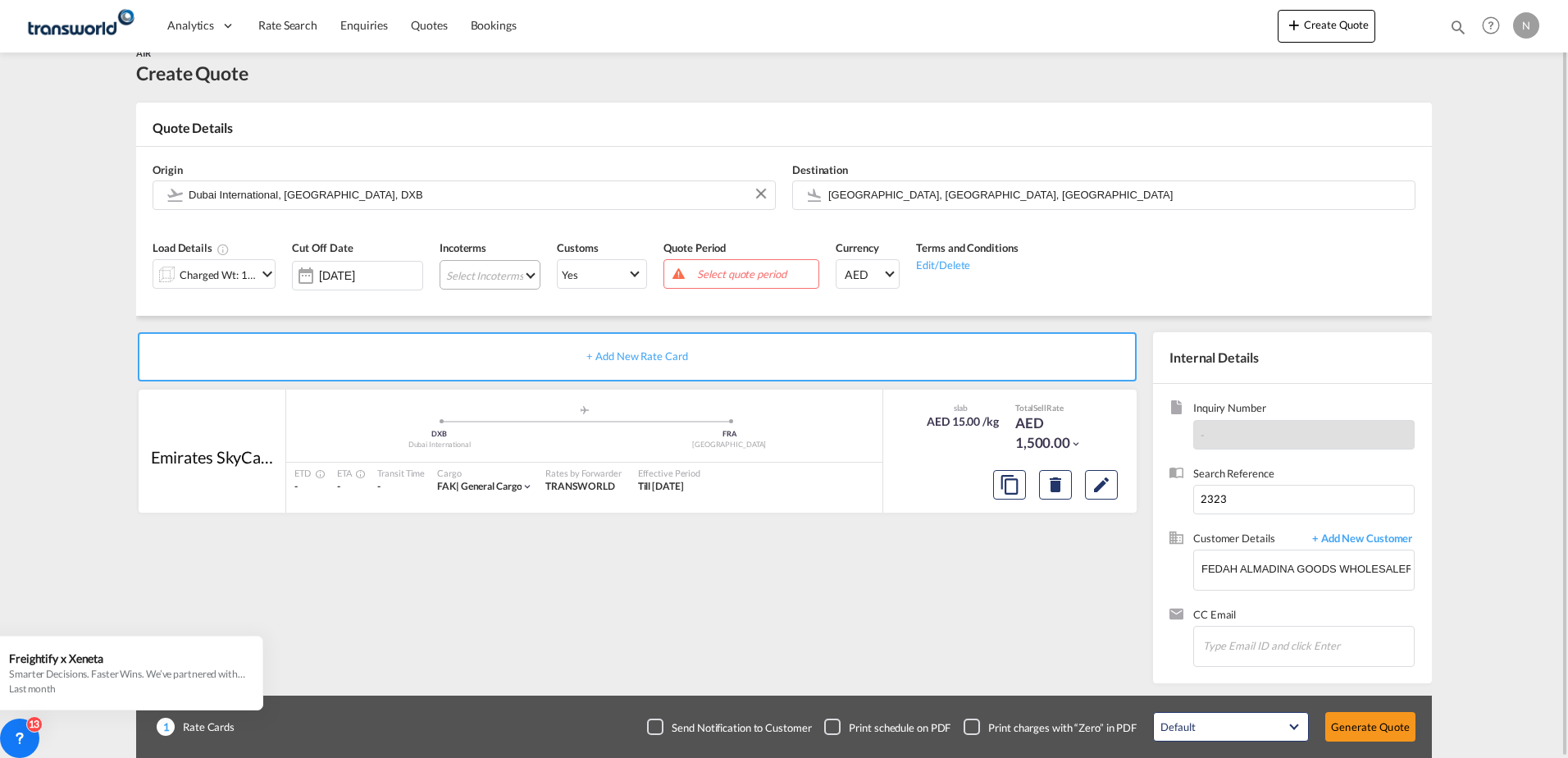
click at [512, 269] on md-select "Select Incoterms FOB - import Free on Board CIP - export Carriage and Insurance…" at bounding box center [490, 275] width 101 height 29
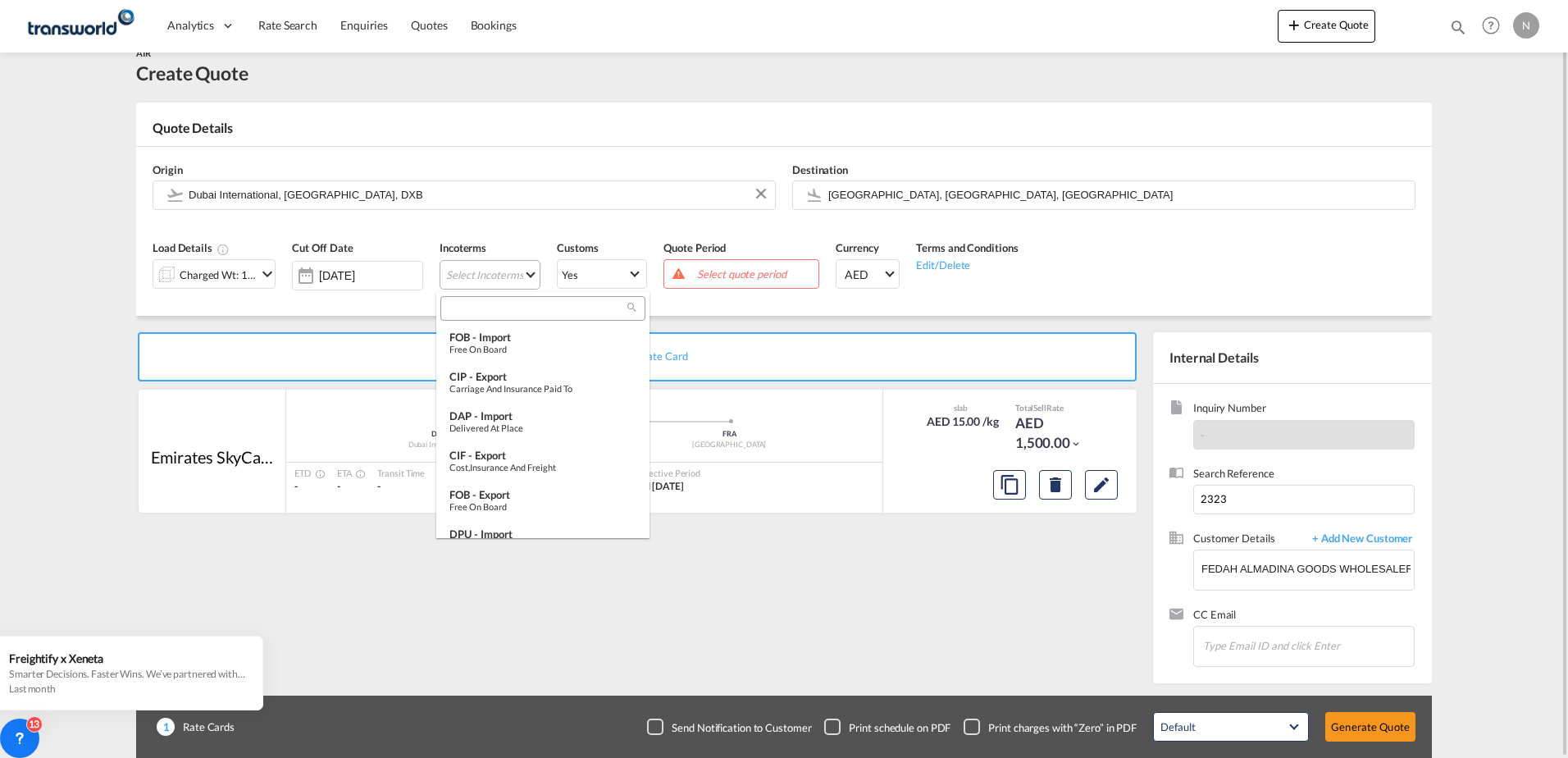
click at [498, 302] on input "search" at bounding box center [537, 308] width 182 height 15
click at [497, 345] on div "Free on Board" at bounding box center [543, 350] width 187 height 10
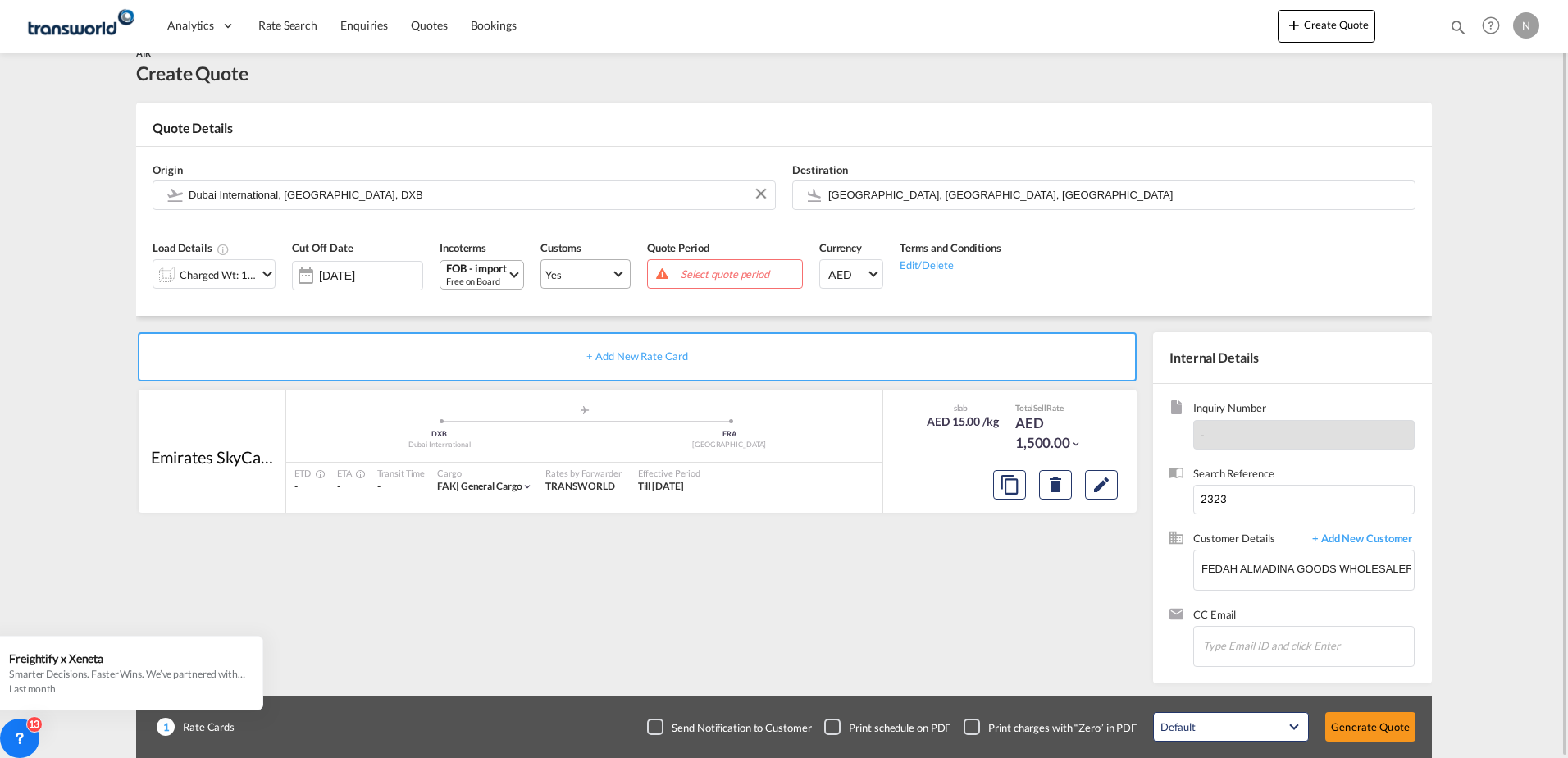
click at [583, 271] on span "Yes" at bounding box center [578, 275] width 66 height 15
click at [603, 227] on md-backdrop at bounding box center [784, 379] width 1568 height 758
click at [737, 261] on div "Select quote period" at bounding box center [725, 274] width 156 height 29
drag, startPoint x: 737, startPoint y: 261, endPoint x: 670, endPoint y: 281, distance: 69.9
click at [664, 281] on div "Select quote period" at bounding box center [725, 274] width 156 height 29
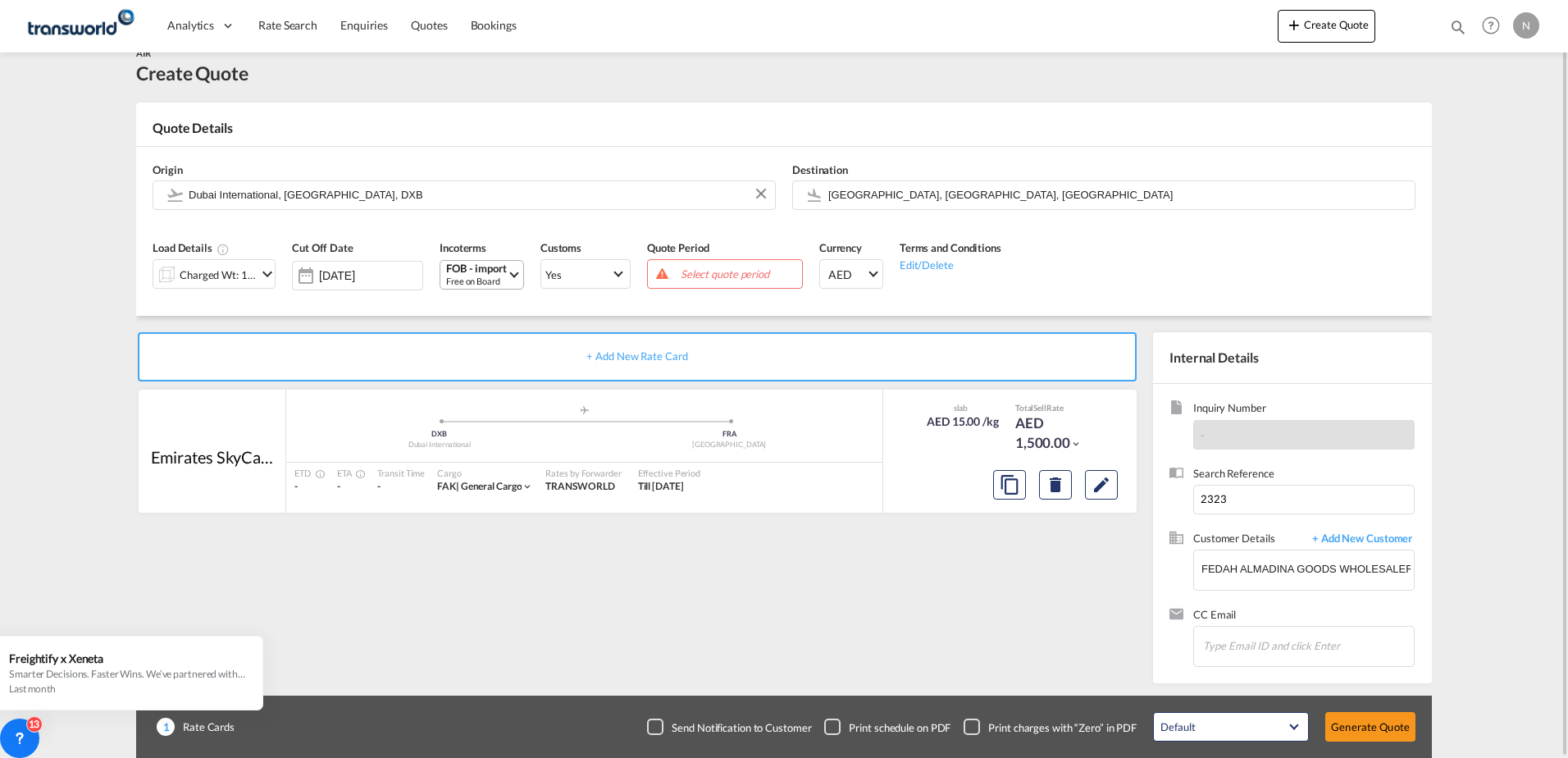
click at [656, 278] on md-icon at bounding box center [662, 274] width 12 height 12
click at [967, 310] on div "Load Details Charged Wt: 100.00 KG Cut Off Date [DATE] Incoterms FOB - import F…" at bounding box center [784, 270] width 1279 height 91
click at [737, 272] on span "Select quote period" at bounding box center [738, 274] width 117 height 15
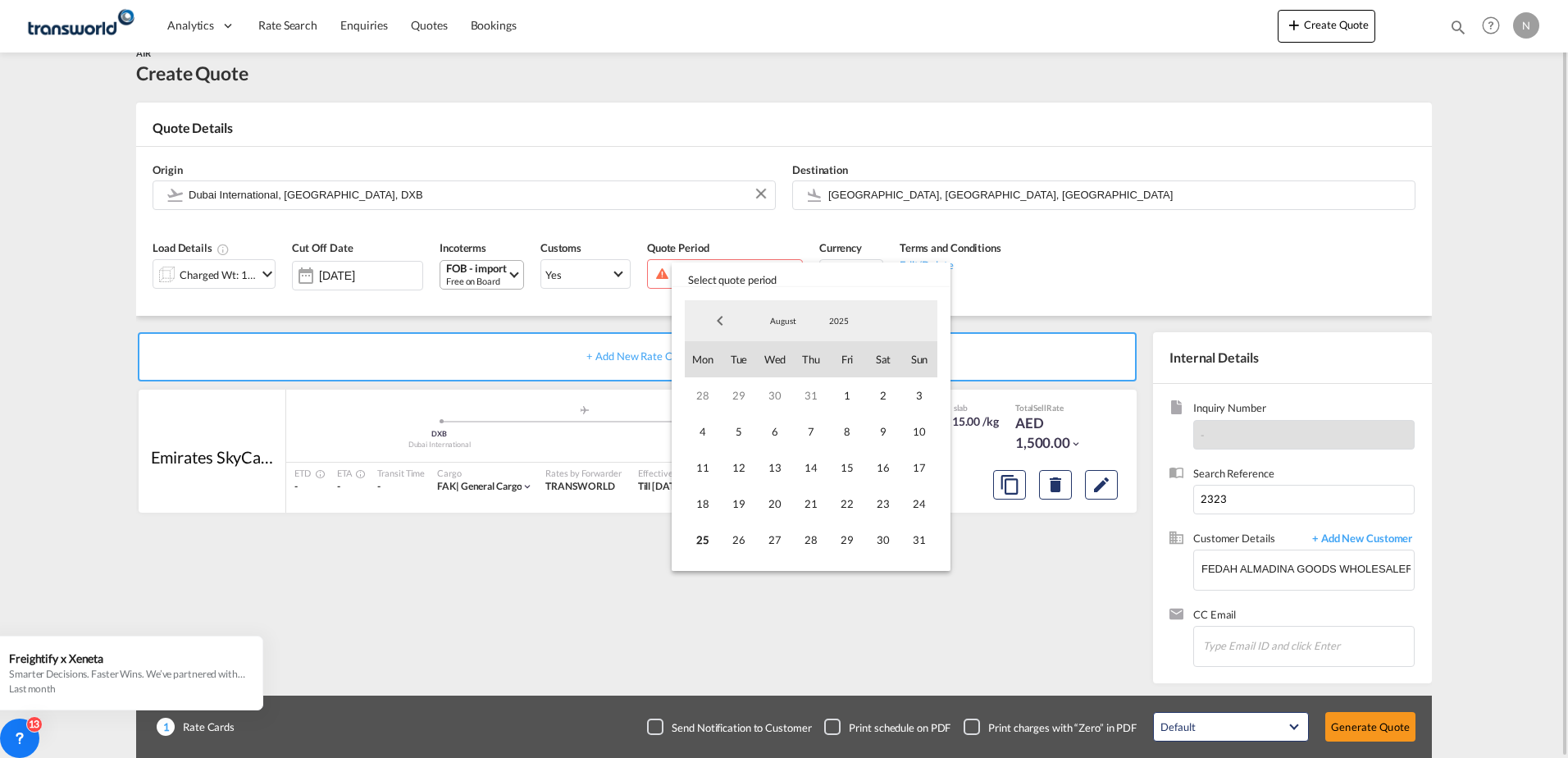
click at [365, 592] on md-backdrop at bounding box center [784, 379] width 1568 height 758
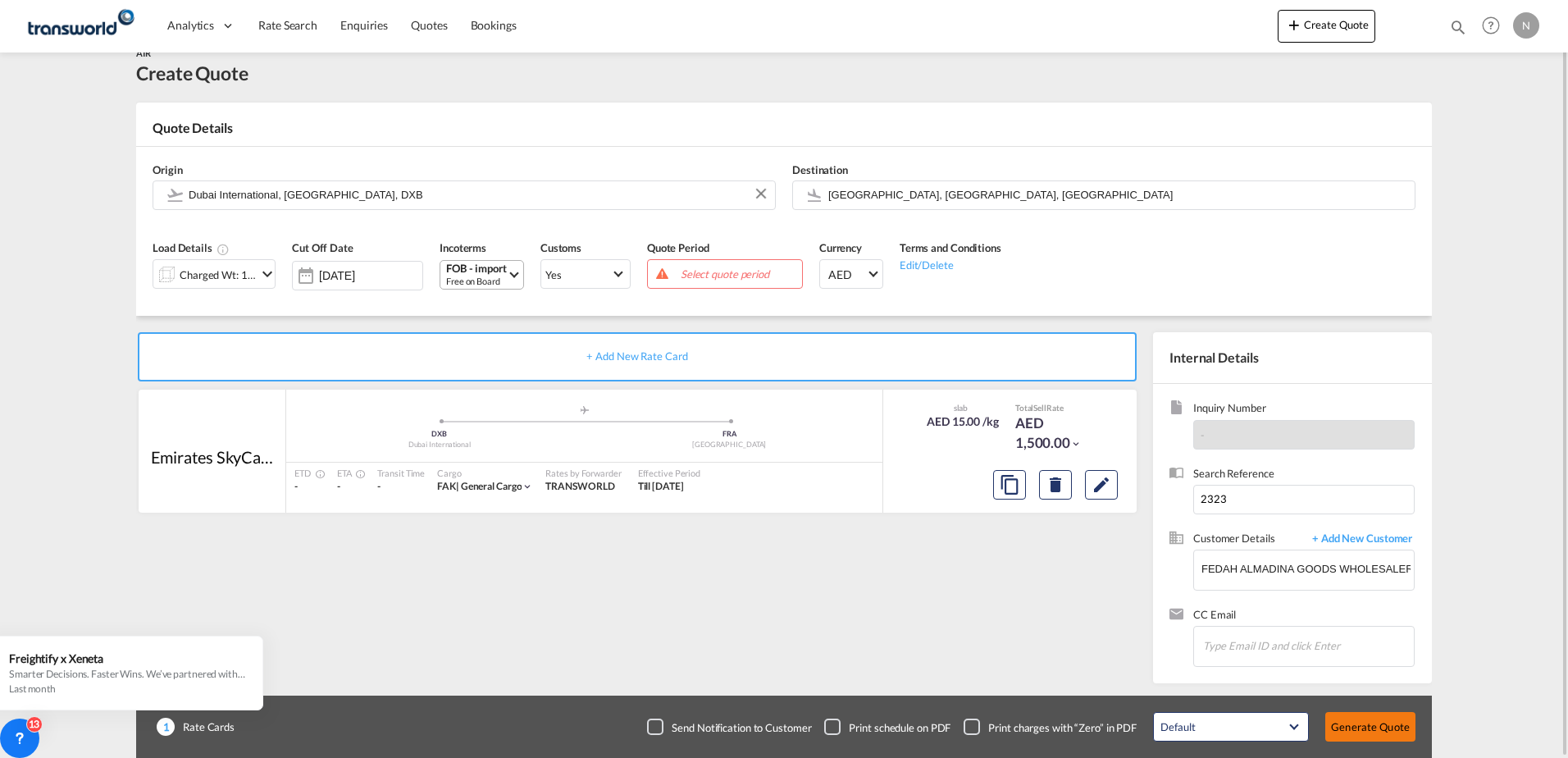
click at [1348, 726] on button "Generate Quote" at bounding box center [1370, 727] width 90 height 29
click at [719, 264] on span "Select quote period" at bounding box center [739, 274] width 126 height 23
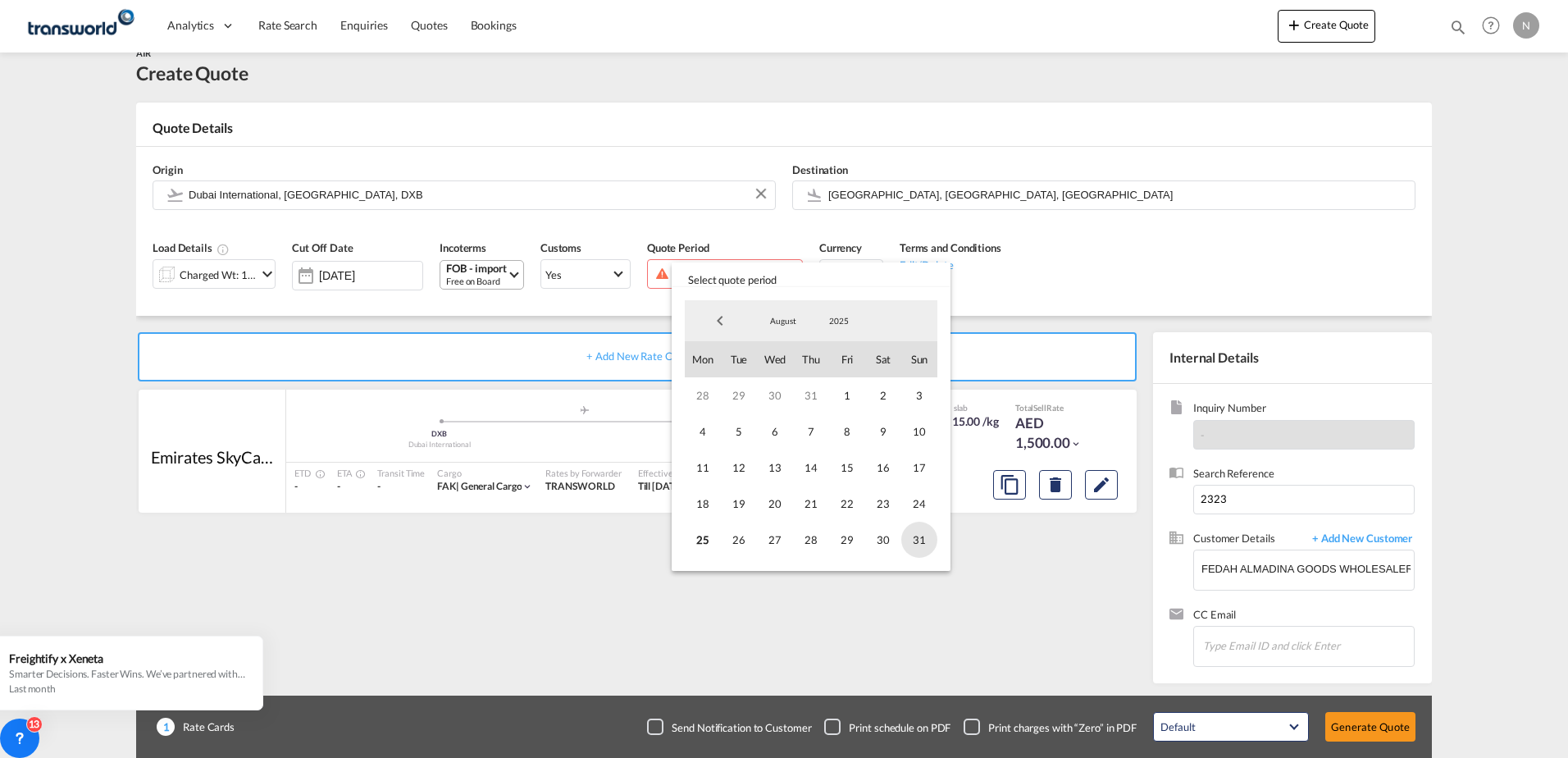
click at [923, 545] on span "31" at bounding box center [920, 540] width 36 height 36
click at [1357, 727] on md-backdrop at bounding box center [784, 379] width 1568 height 758
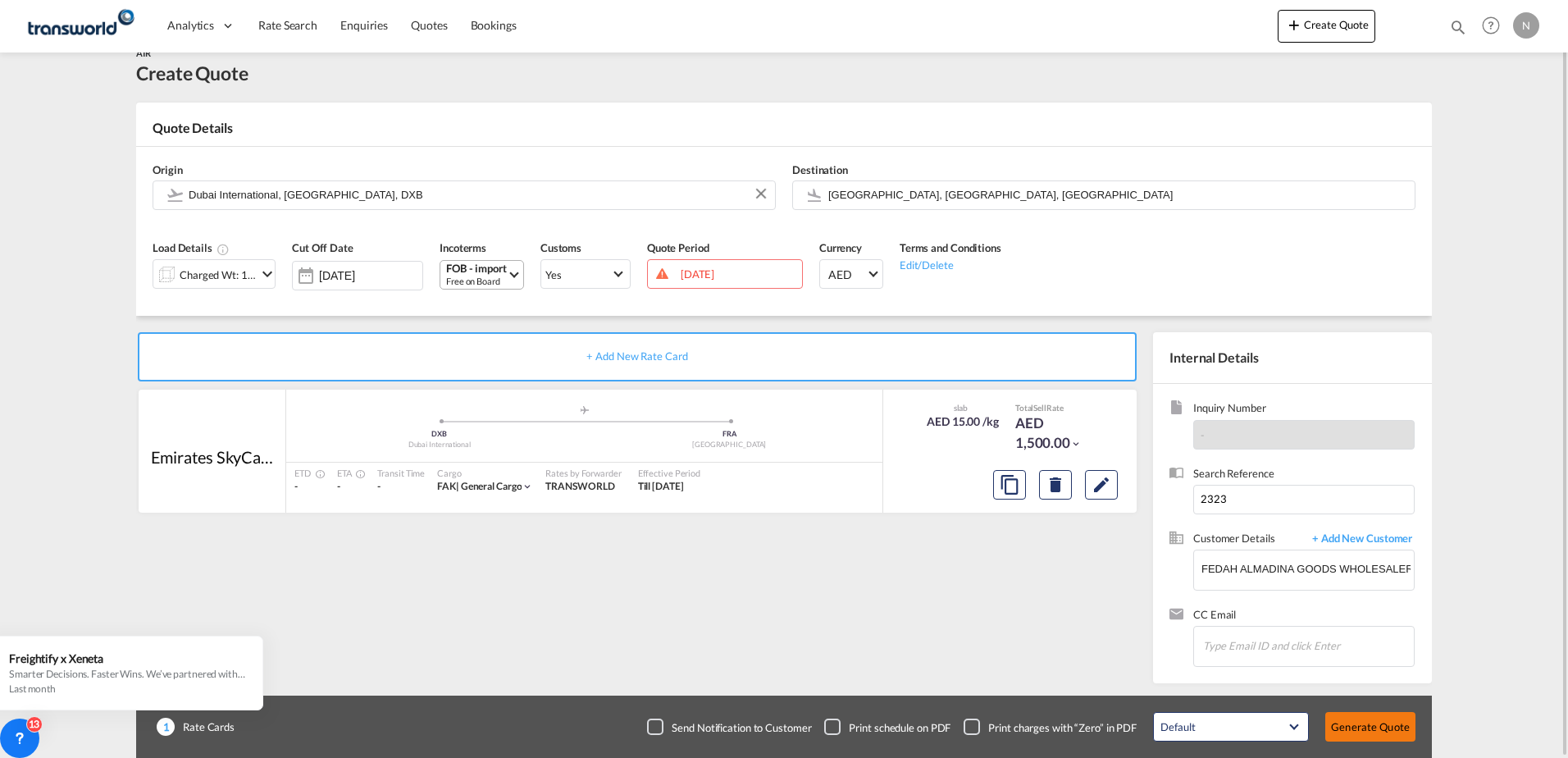
click at [1392, 725] on button "Generate Quote" at bounding box center [1370, 727] width 90 height 29
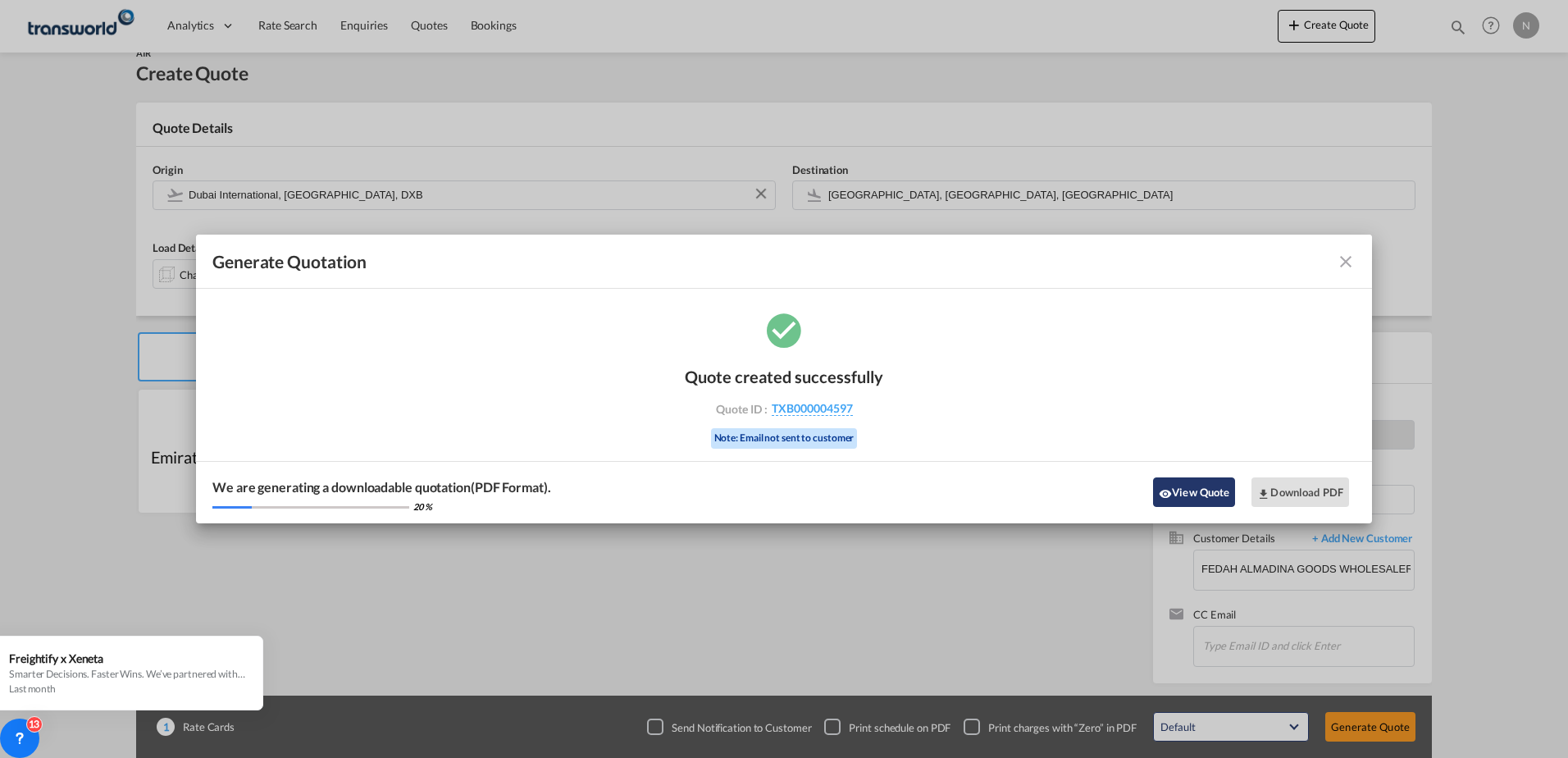
click at [1184, 497] on button "View Quote" at bounding box center [1194, 493] width 82 height 29
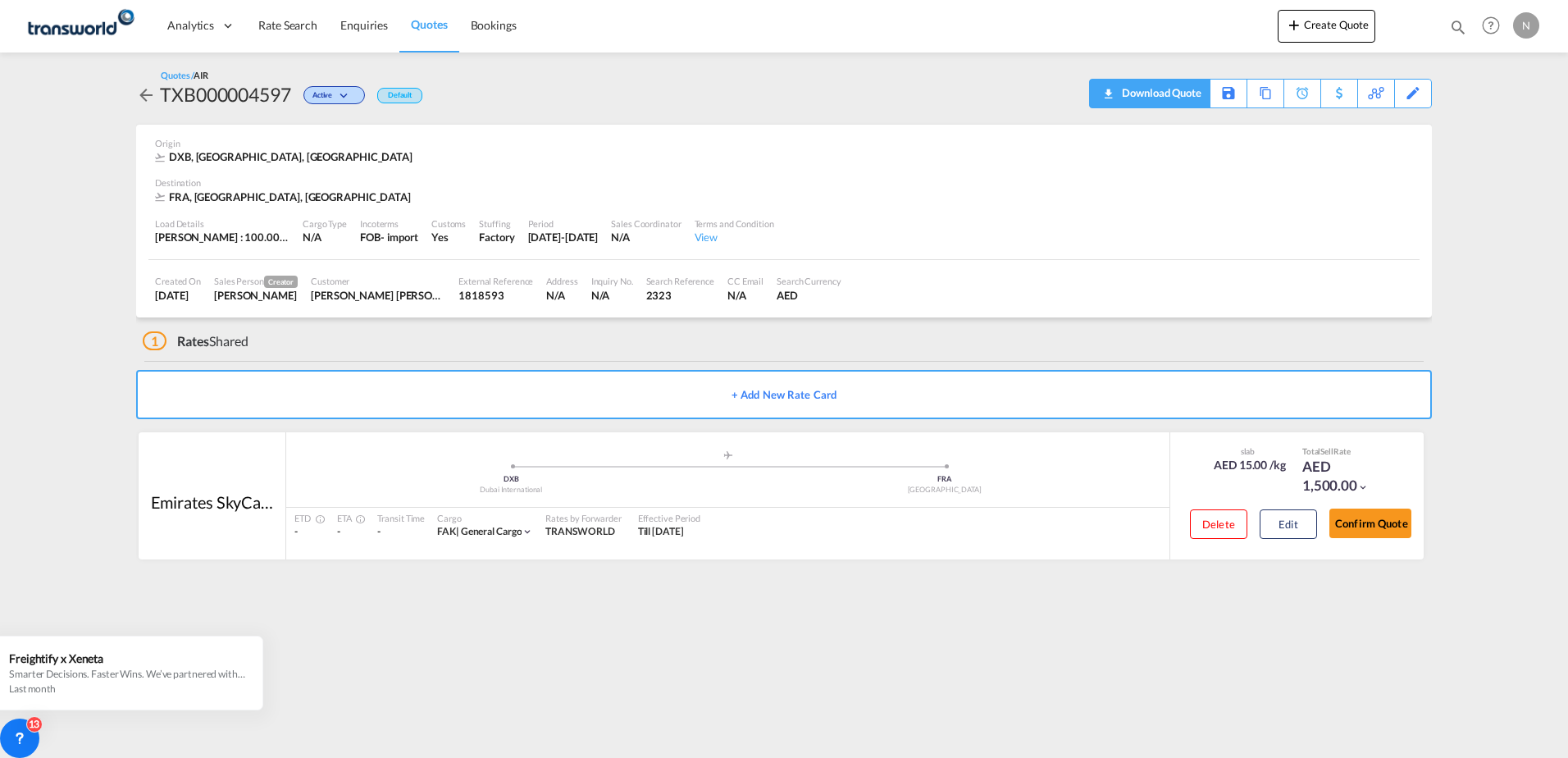
click at [1113, 94] on md-icon "icon-download" at bounding box center [1108, 88] width 20 height 12
click at [1390, 539] on div "Confirm Quote" at bounding box center [1370, 527] width 82 height 47
click at [1378, 520] on button "Confirm Quote" at bounding box center [1370, 524] width 82 height 29
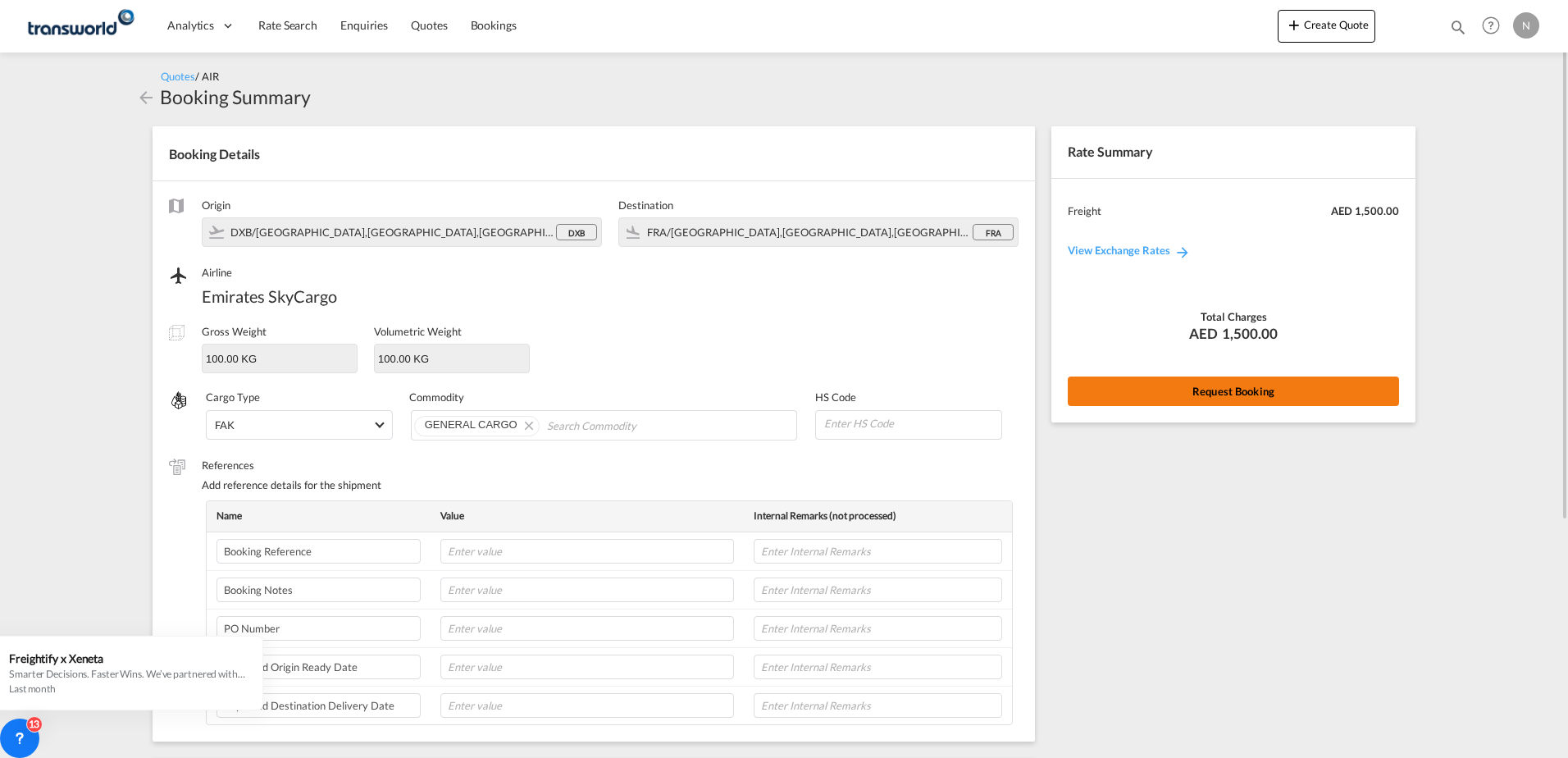
click at [1248, 403] on button "Request Booking" at bounding box center [1233, 391] width 331 height 29
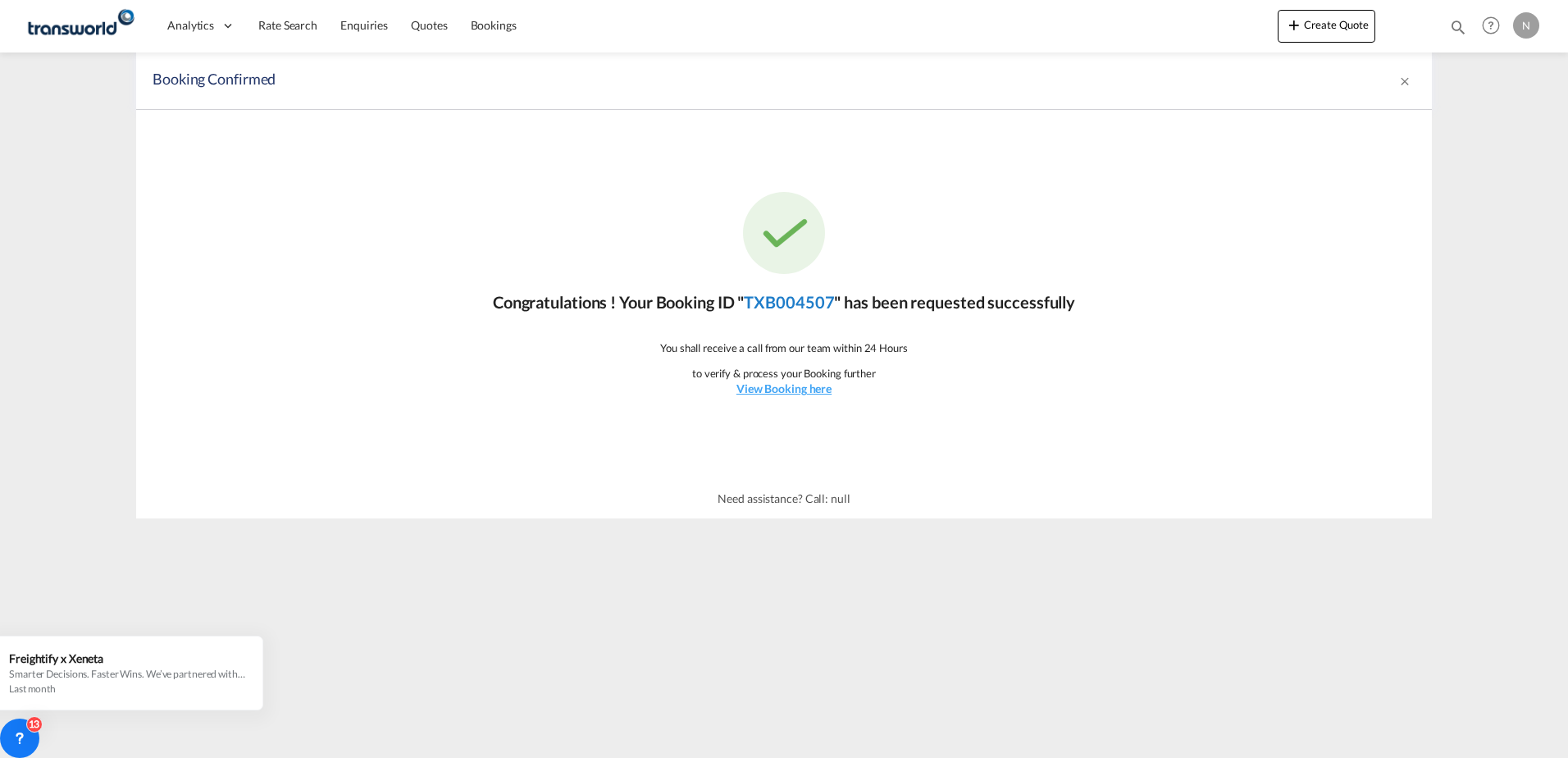
click at [772, 302] on link "TXB004507" at bounding box center [789, 302] width 90 height 20
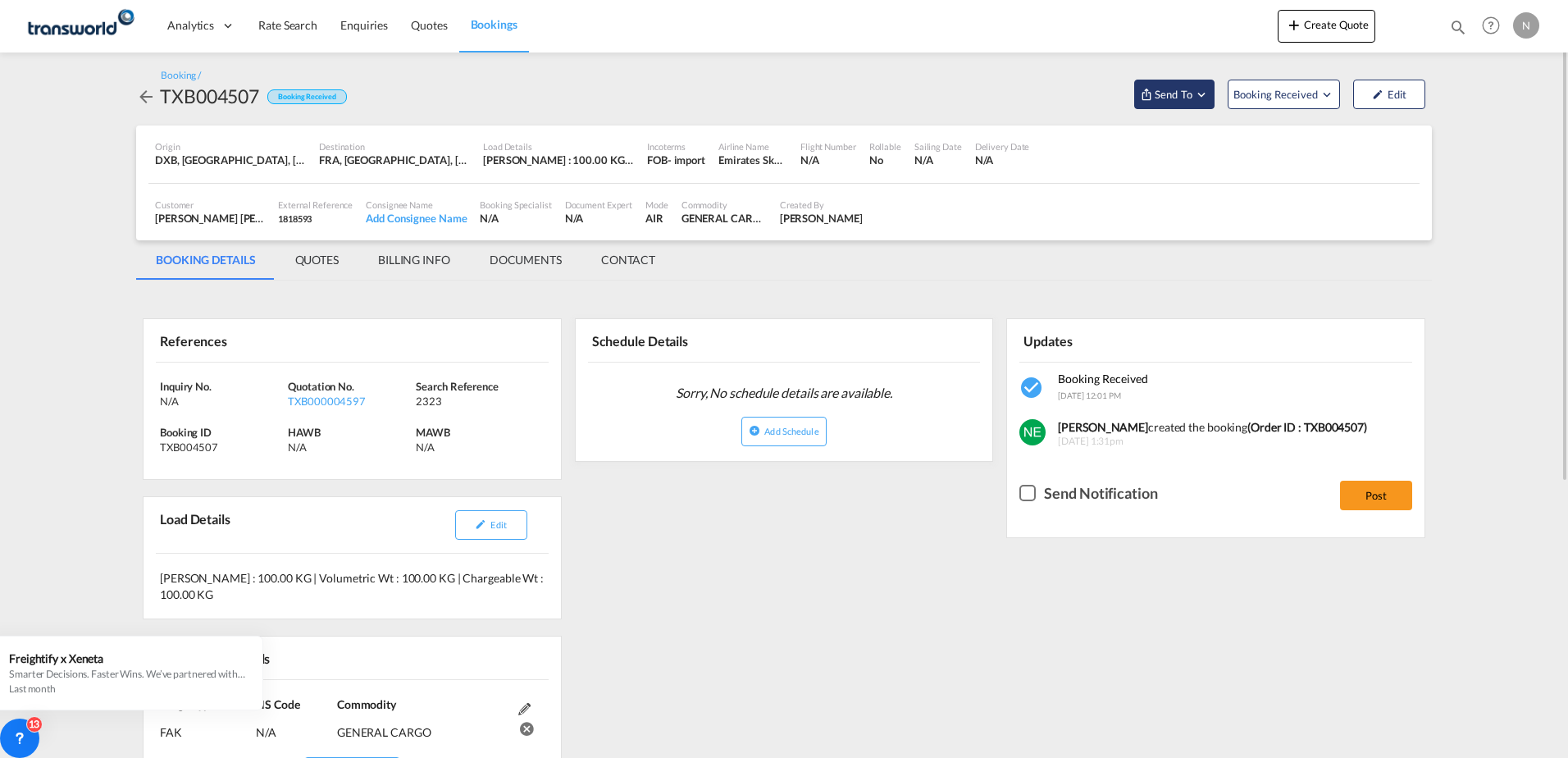
click at [1189, 93] on span "Send To" at bounding box center [1174, 94] width 41 height 16
